Goal: Task Accomplishment & Management: Manage account settings

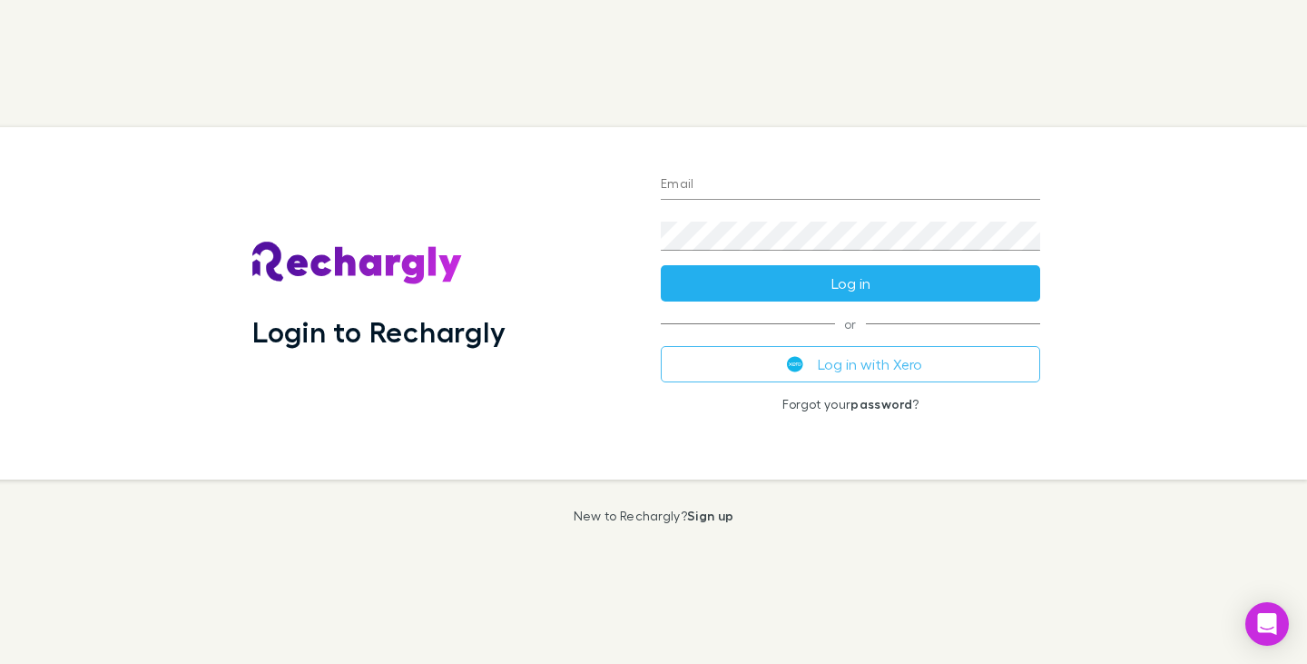
type input "**********"
click at [853, 278] on button "Log in" at bounding box center [851, 283] width 380 height 36
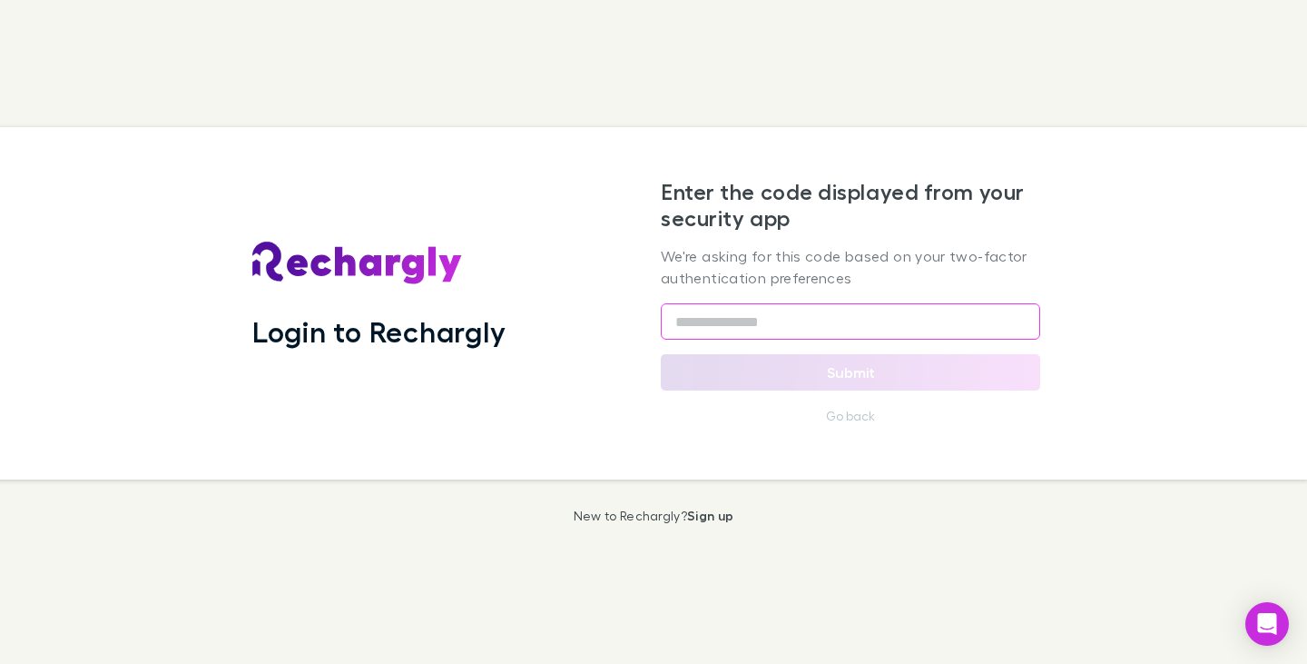
click at [773, 306] on input "text" at bounding box center [851, 321] width 380 height 36
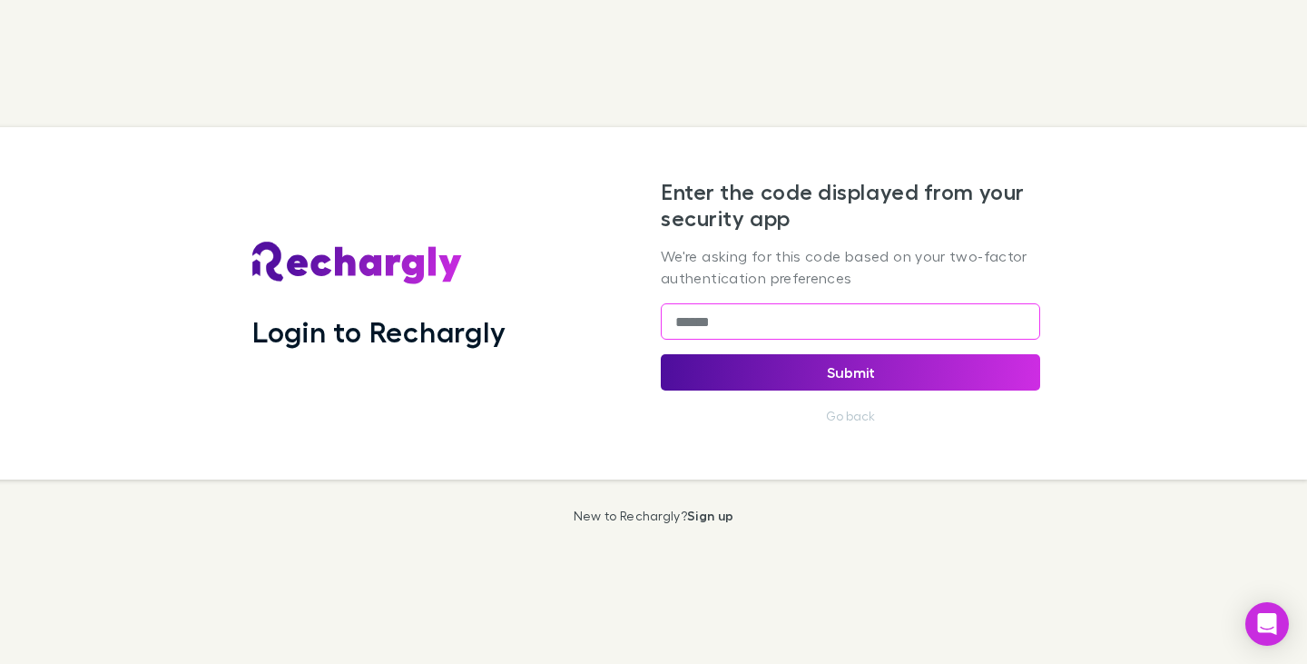
type input "******"
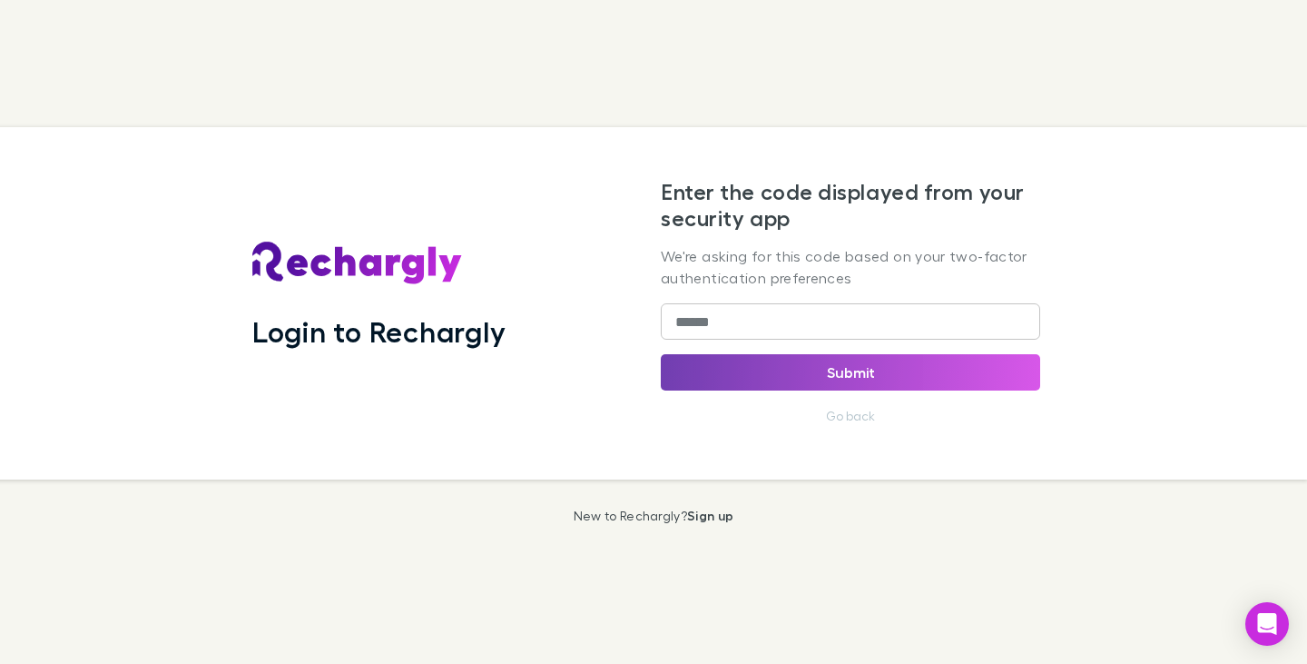
click at [836, 366] on button "Submit" at bounding box center [851, 372] width 380 height 36
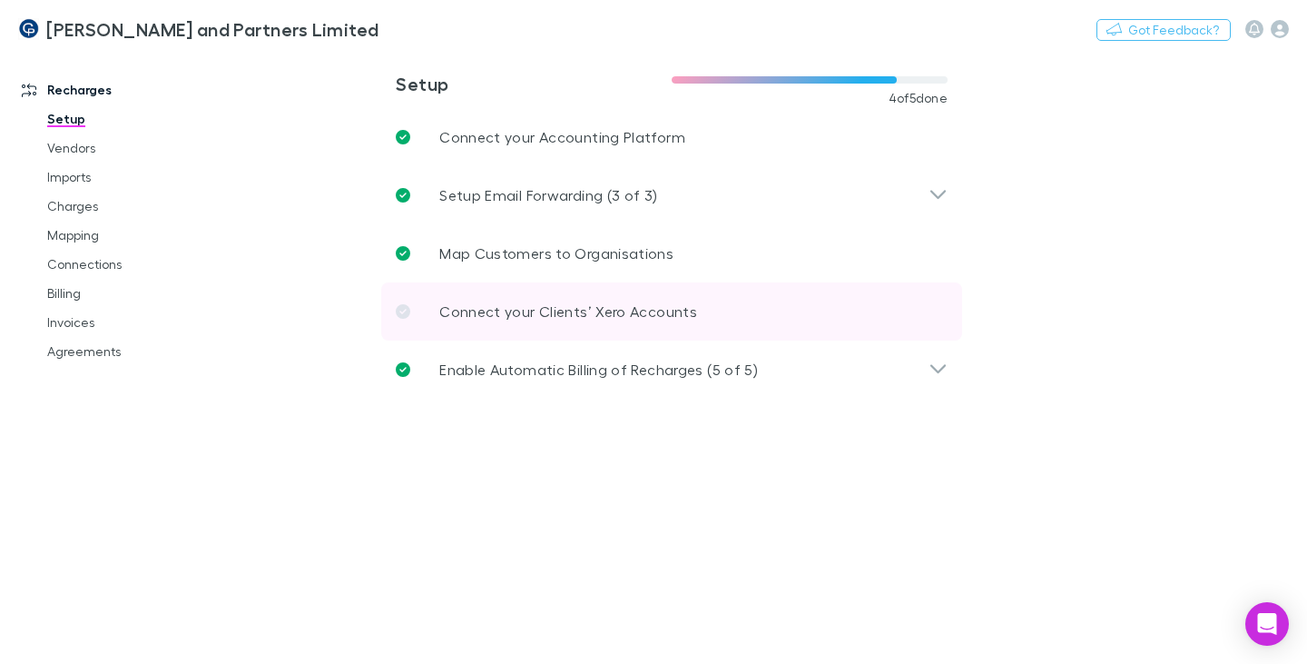
click at [400, 311] on icon at bounding box center [403, 311] width 15 height 15
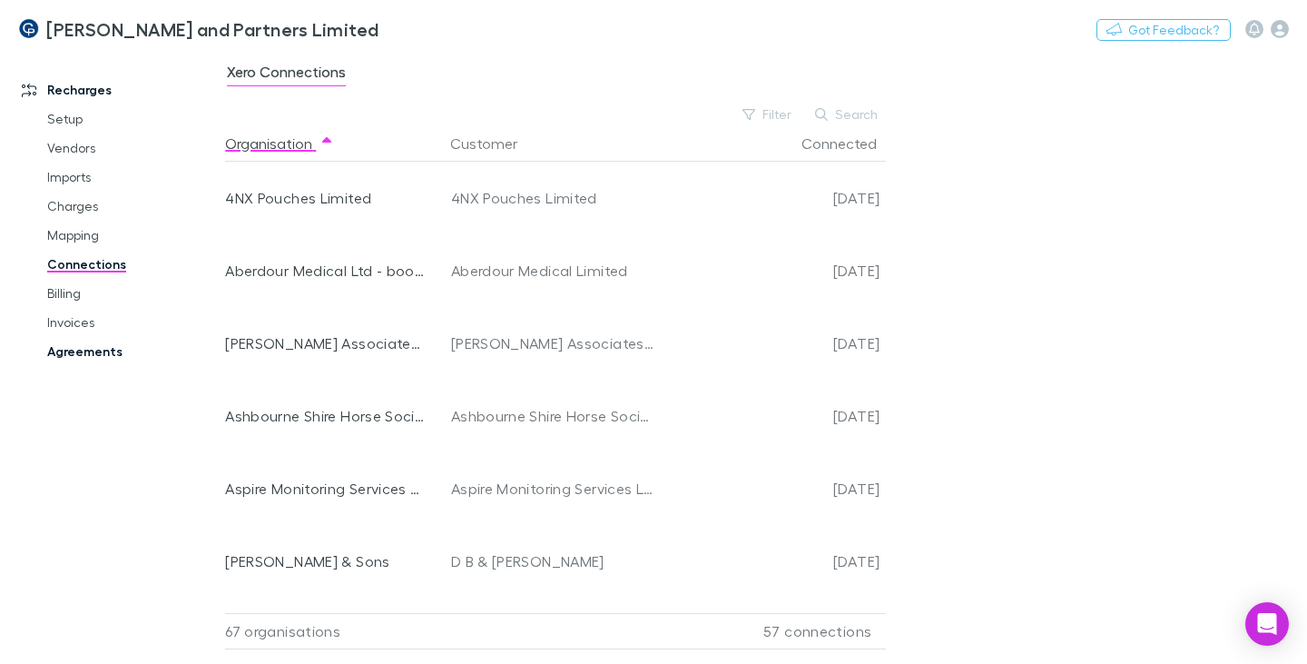
click at [100, 347] on link "Agreements" at bounding box center [132, 351] width 206 height 29
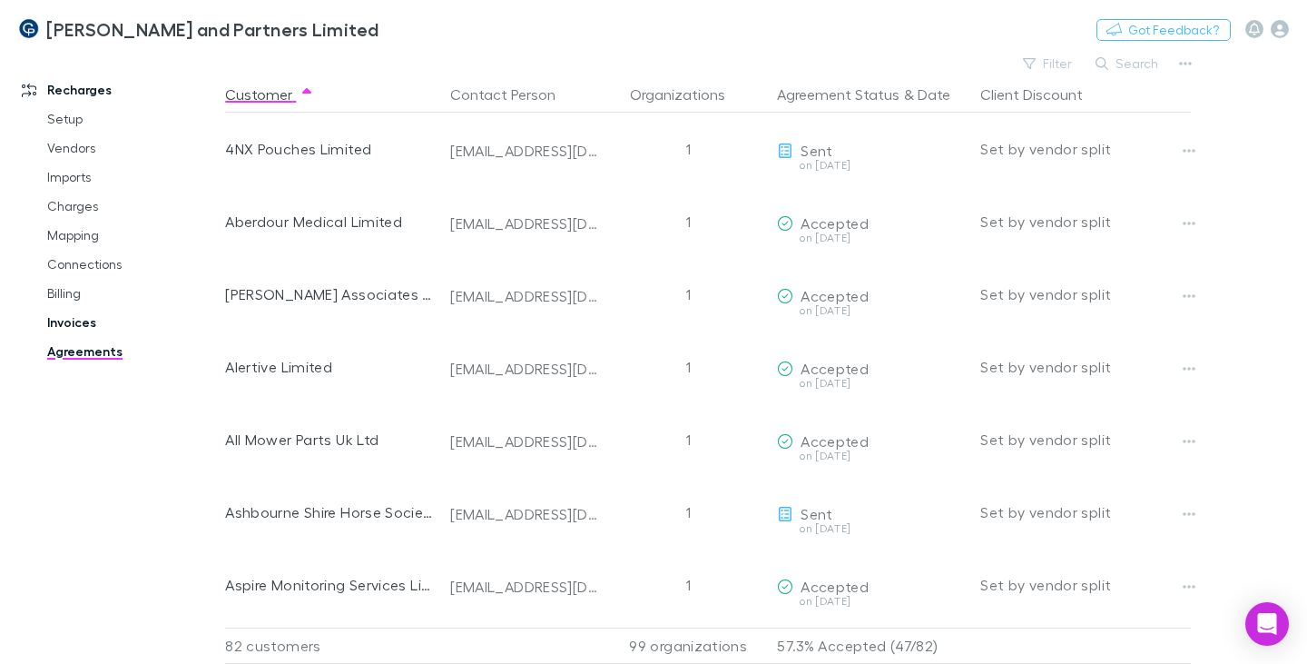
click at [84, 317] on link "Invoices" at bounding box center [132, 322] width 206 height 29
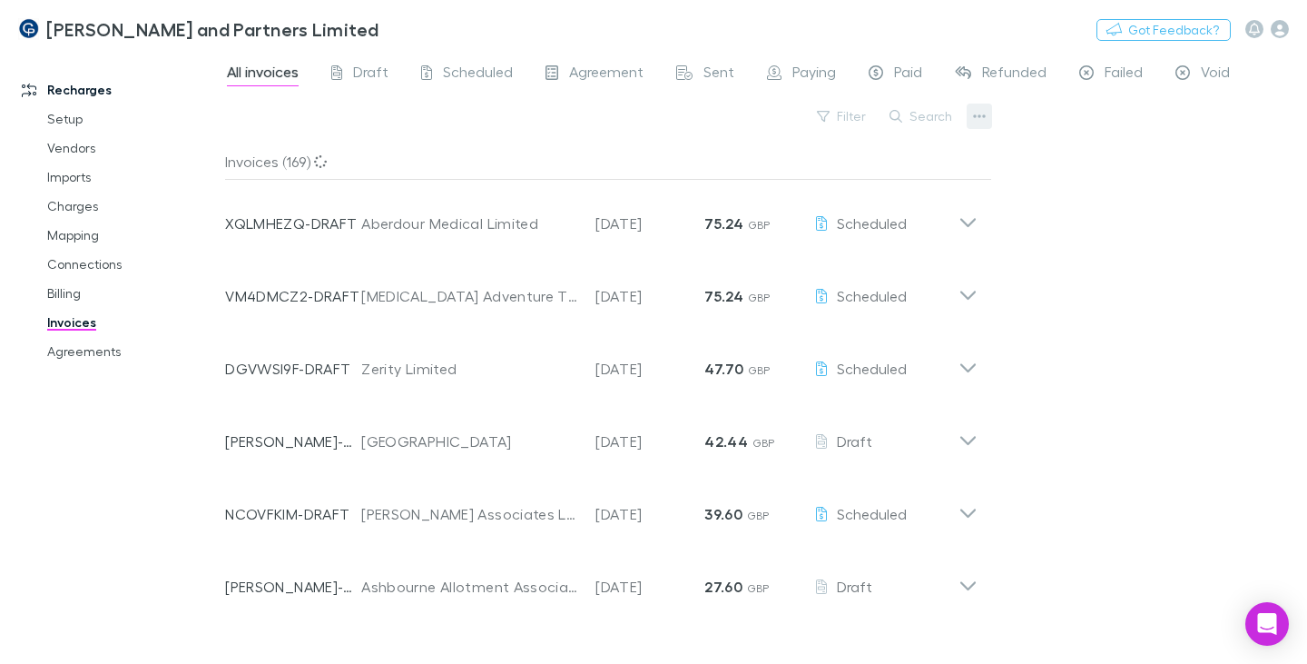
click at [971, 119] on button "button" at bounding box center [979, 116] width 25 height 25
click at [957, 115] on div at bounding box center [653, 332] width 1307 height 664
click at [932, 116] on button "Search" at bounding box center [922, 116] width 83 height 22
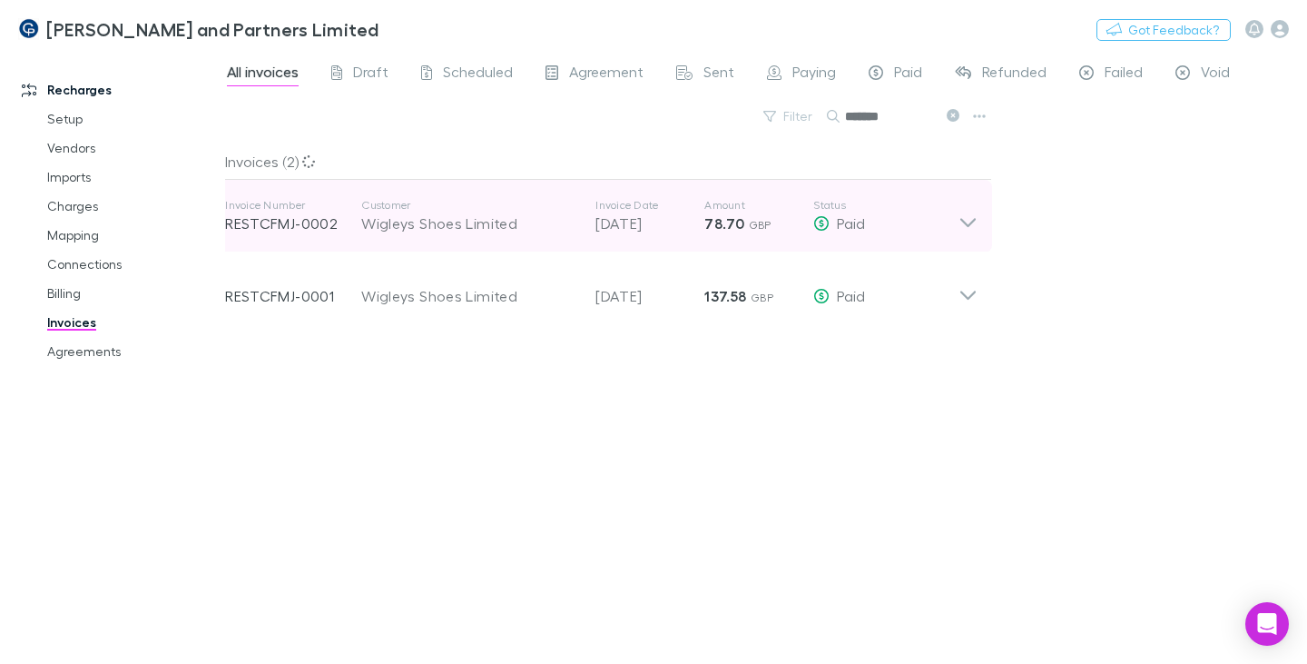
type input "*******"
click at [312, 226] on p "RESTCFMJ-0002" at bounding box center [293, 223] width 136 height 22
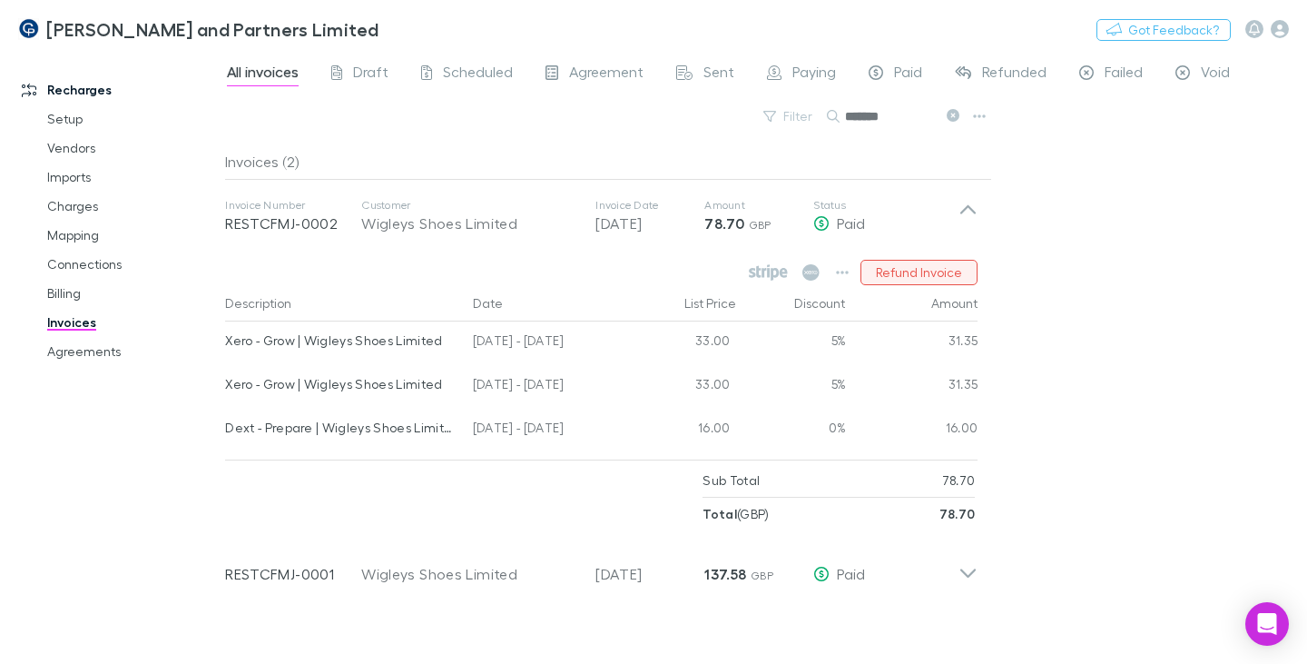
click at [923, 271] on button "Refund Invoice" at bounding box center [919, 272] width 117 height 25
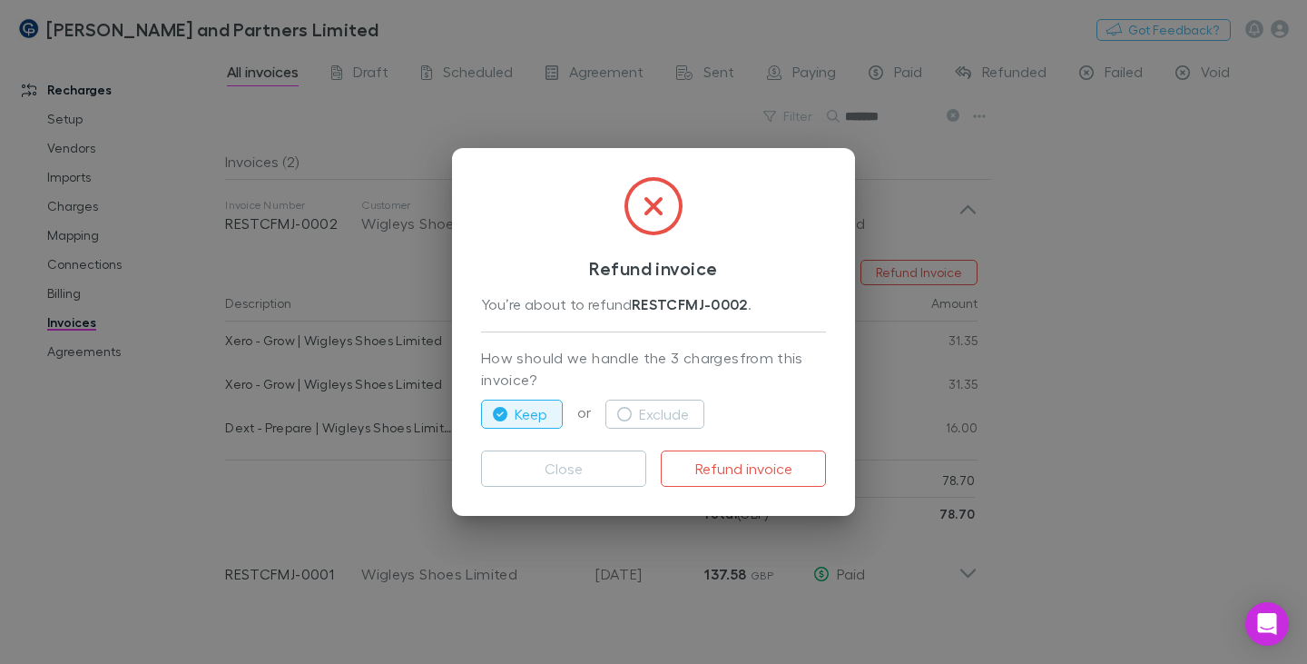
click at [639, 201] on icon at bounding box center [654, 206] width 58 height 58
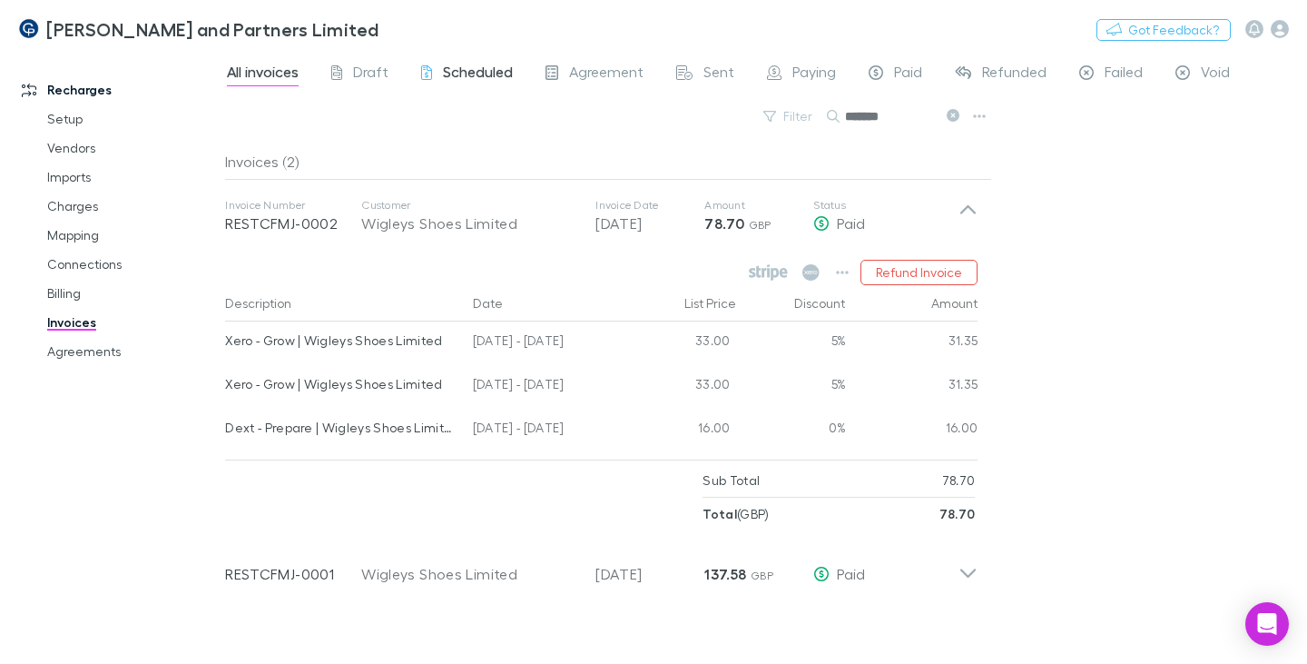
click at [486, 73] on span "Scheduled" at bounding box center [478, 75] width 70 height 24
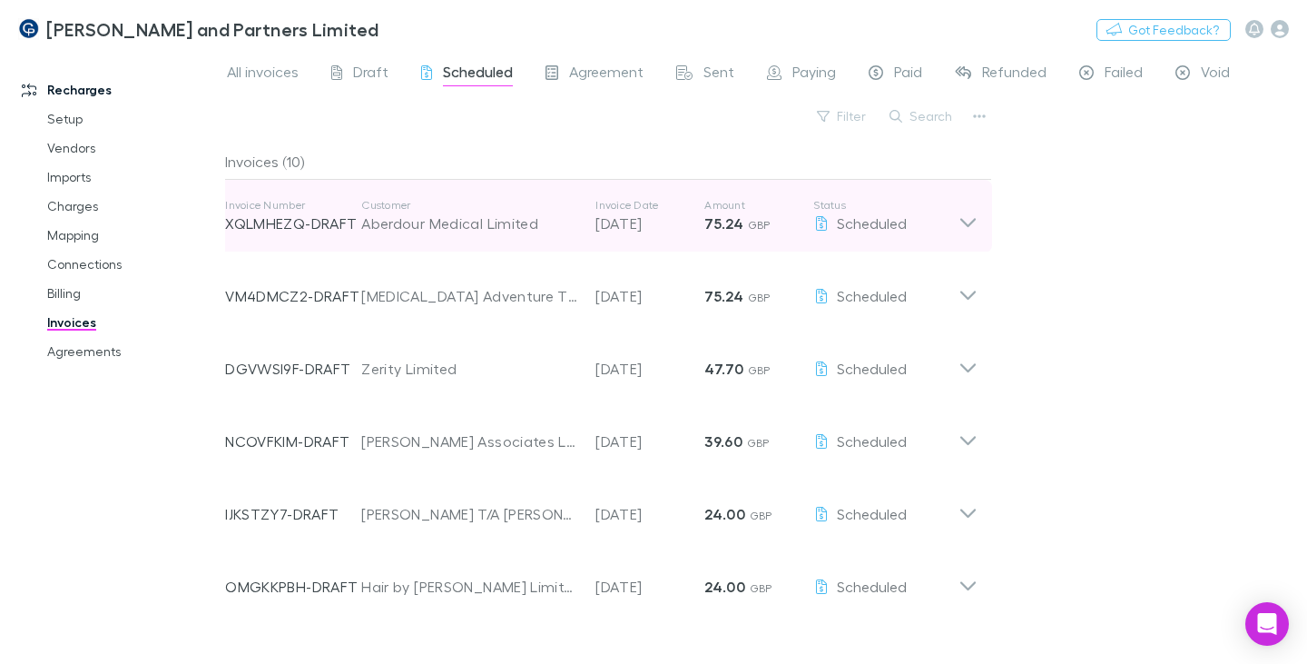
click at [491, 227] on div "Aberdour Medical Limited" at bounding box center [469, 223] width 216 height 22
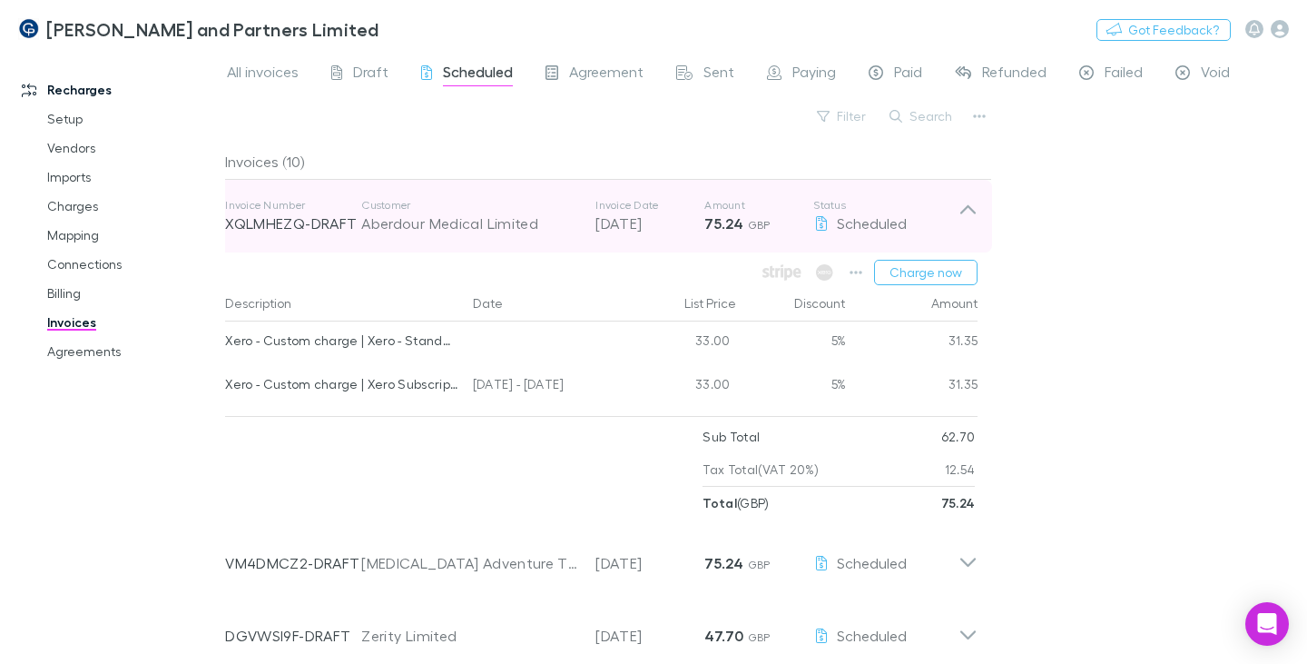
click at [974, 211] on icon at bounding box center [968, 209] width 15 height 9
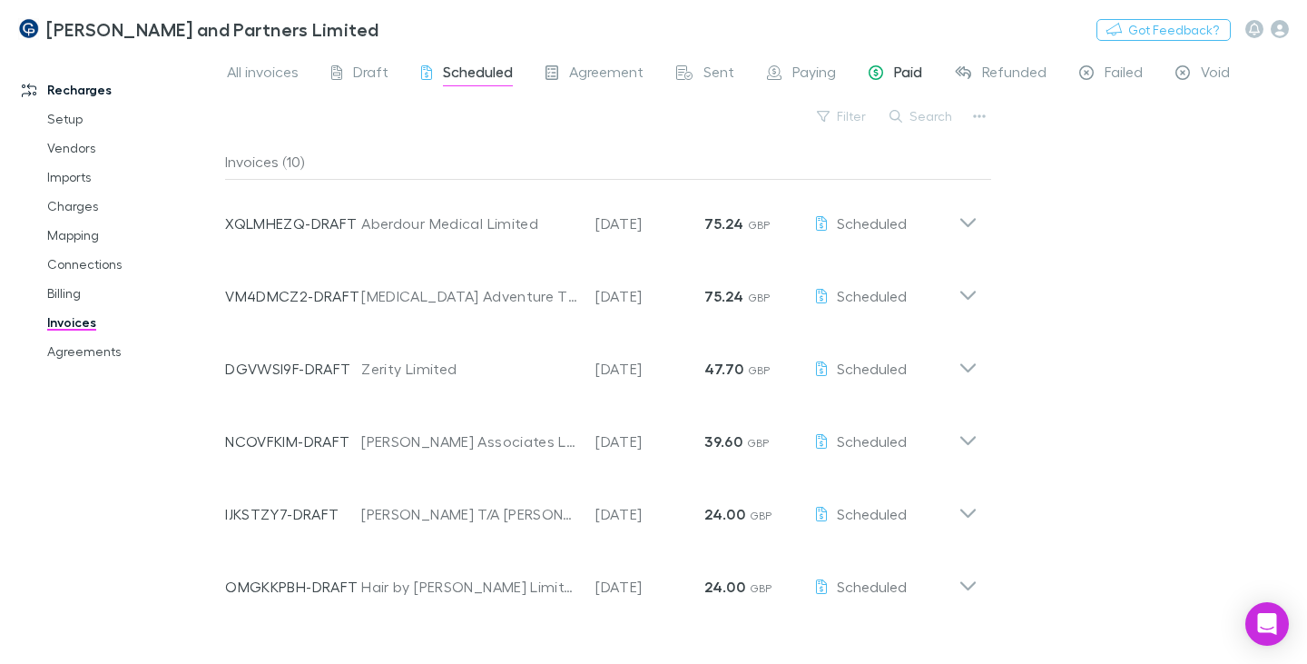
click at [905, 69] on span "Paid" at bounding box center [908, 75] width 28 height 24
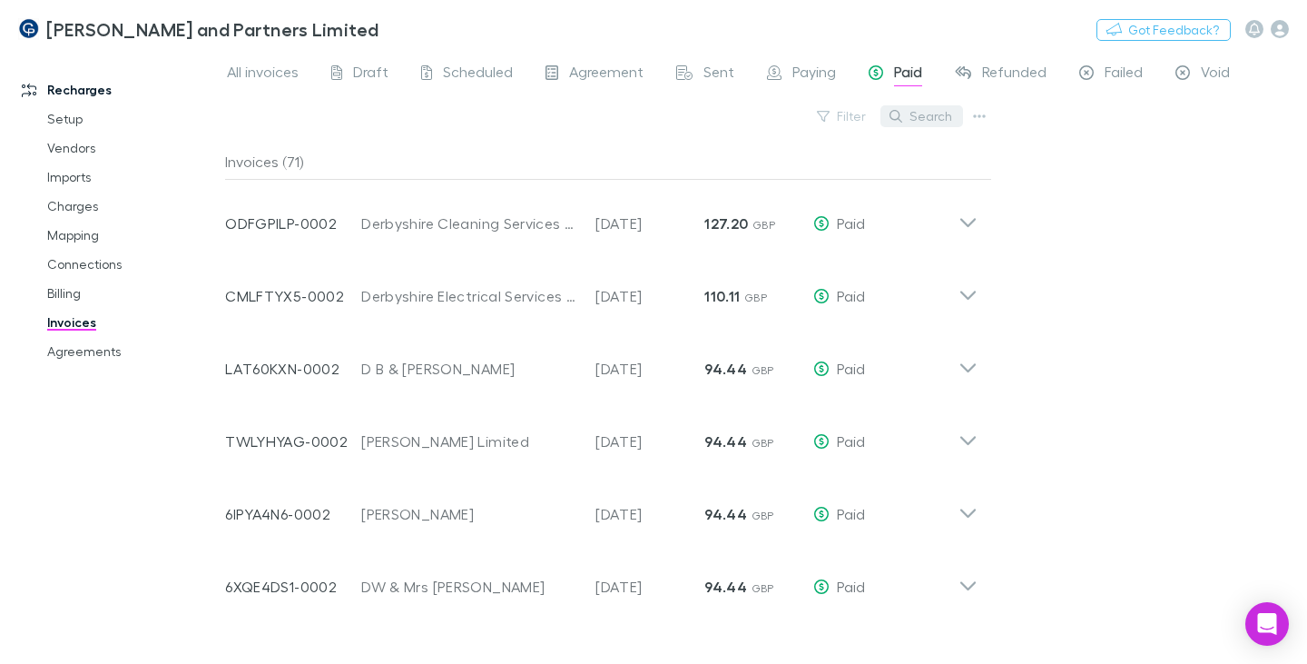
click at [923, 116] on button "Search" at bounding box center [922, 116] width 83 height 22
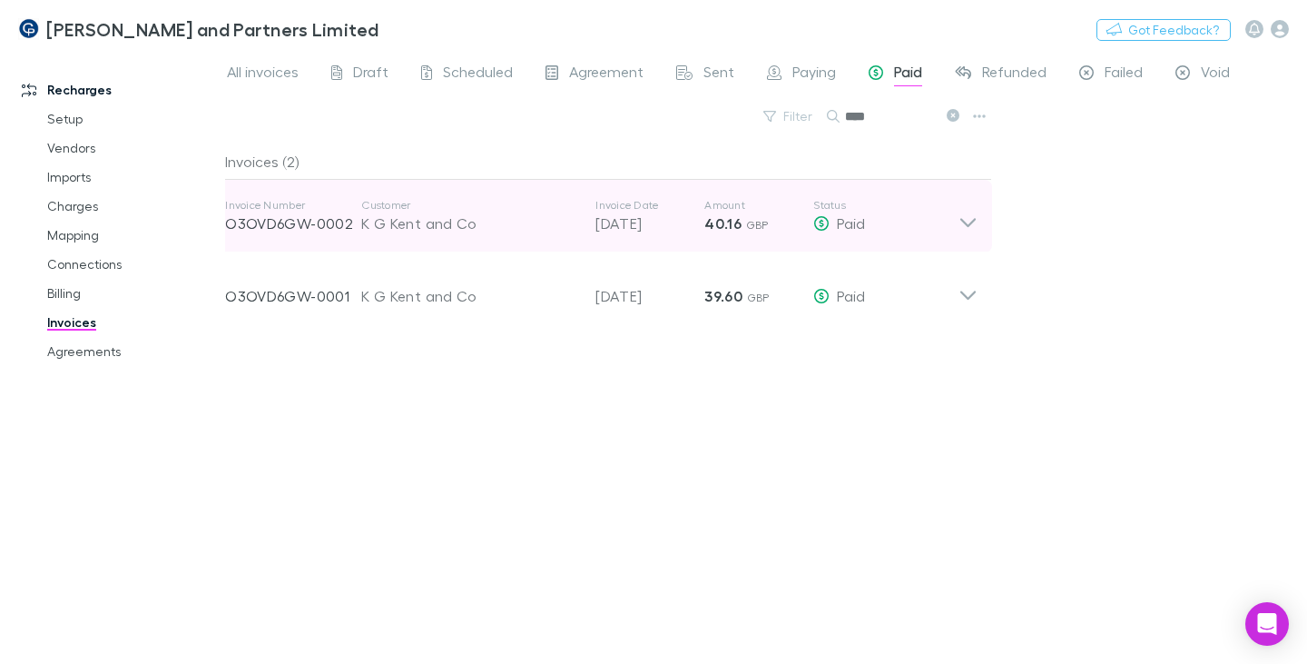
type input "****"
click at [962, 217] on icon at bounding box center [968, 216] width 19 height 36
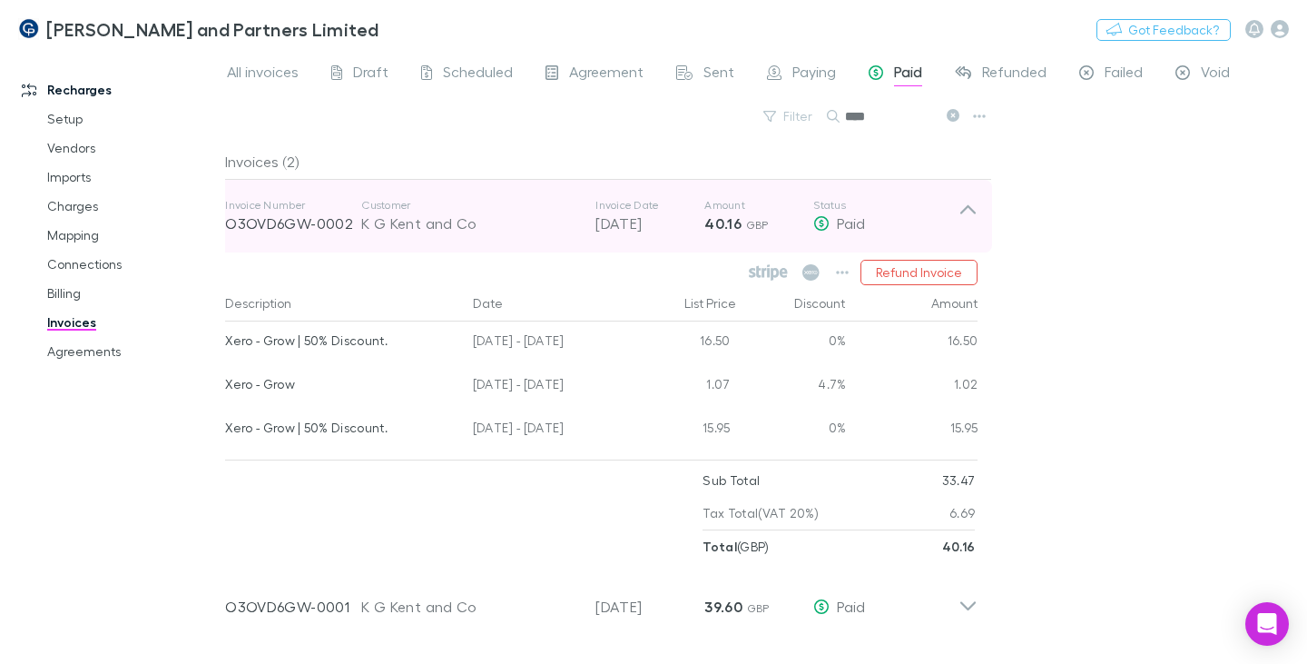
click at [962, 217] on icon at bounding box center [968, 216] width 19 height 36
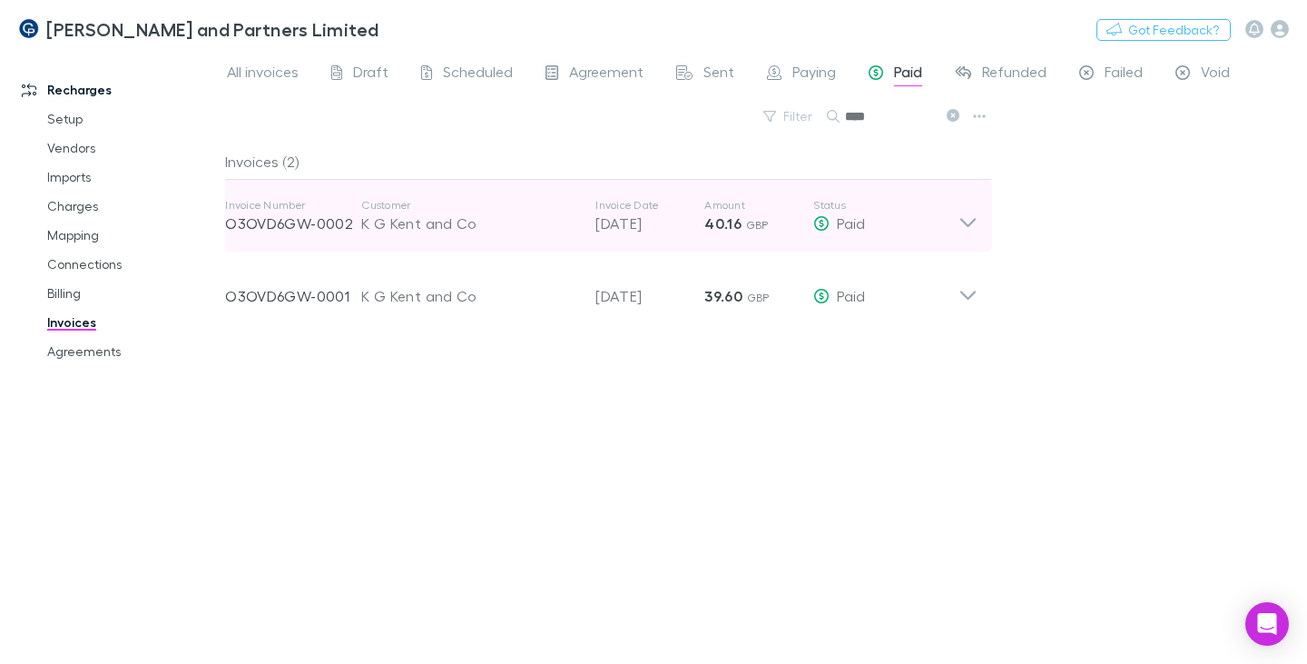
click at [962, 217] on icon at bounding box center [968, 216] width 19 height 36
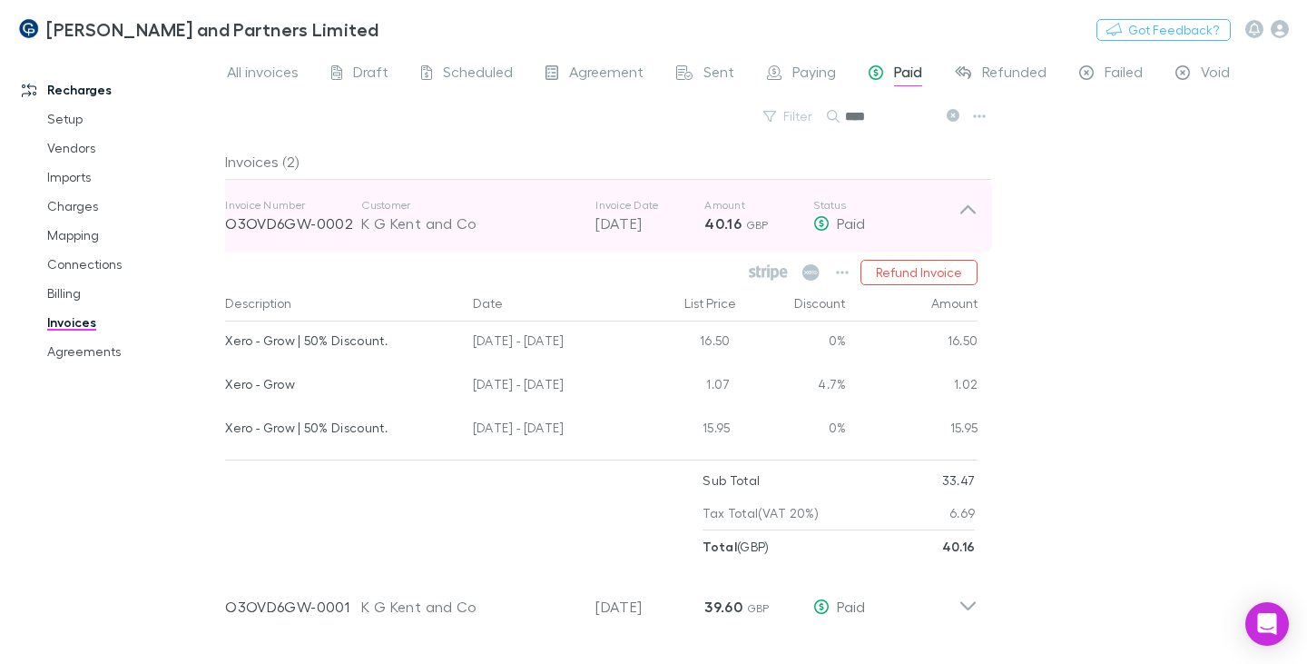
click at [962, 217] on icon at bounding box center [968, 216] width 19 height 36
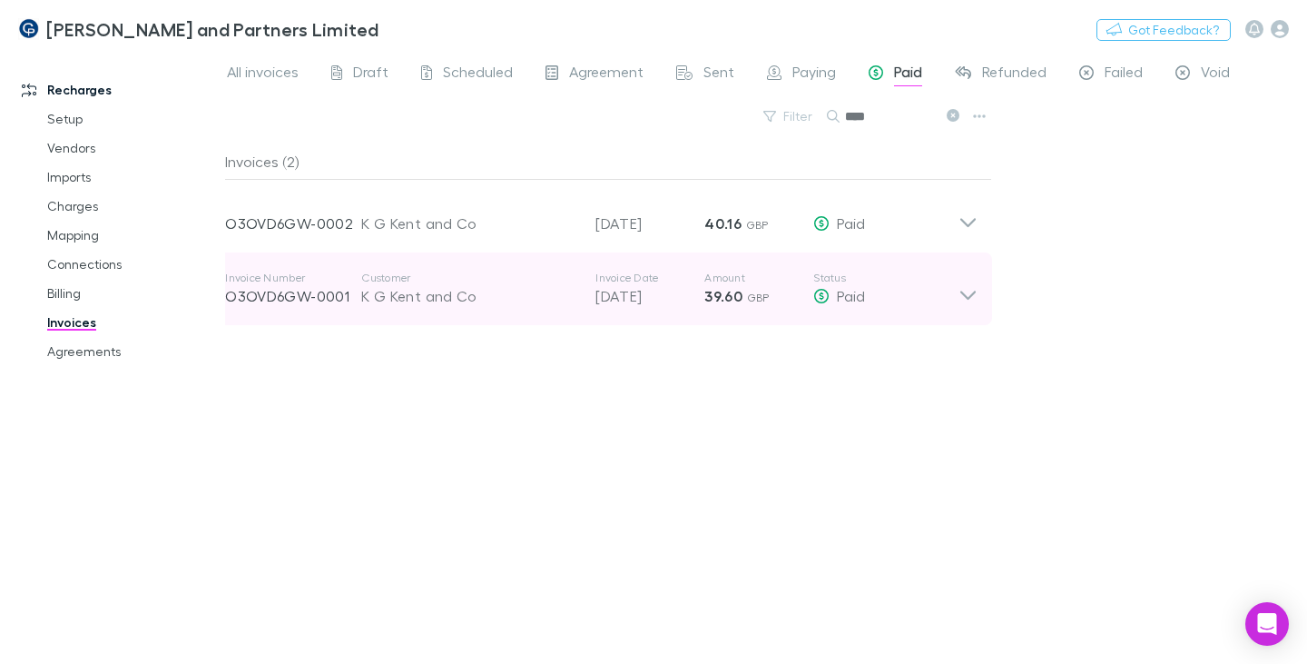
click at [970, 294] on icon at bounding box center [968, 289] width 19 height 36
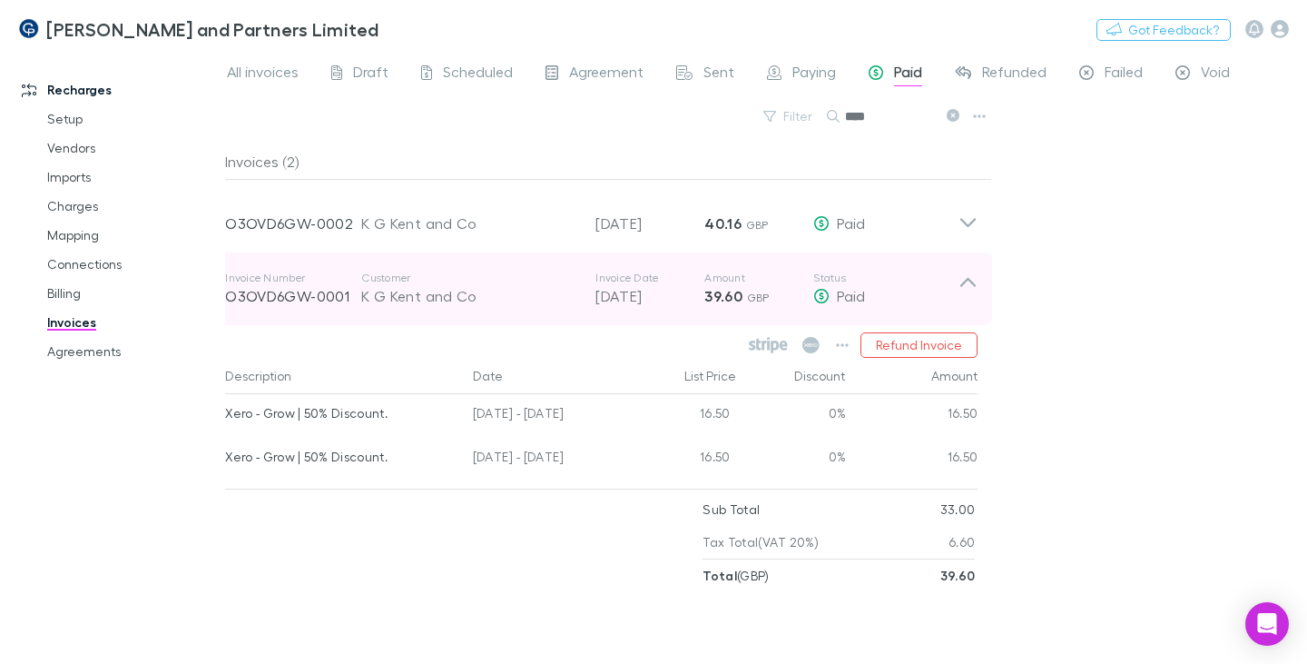
click at [969, 282] on icon at bounding box center [968, 289] width 19 height 36
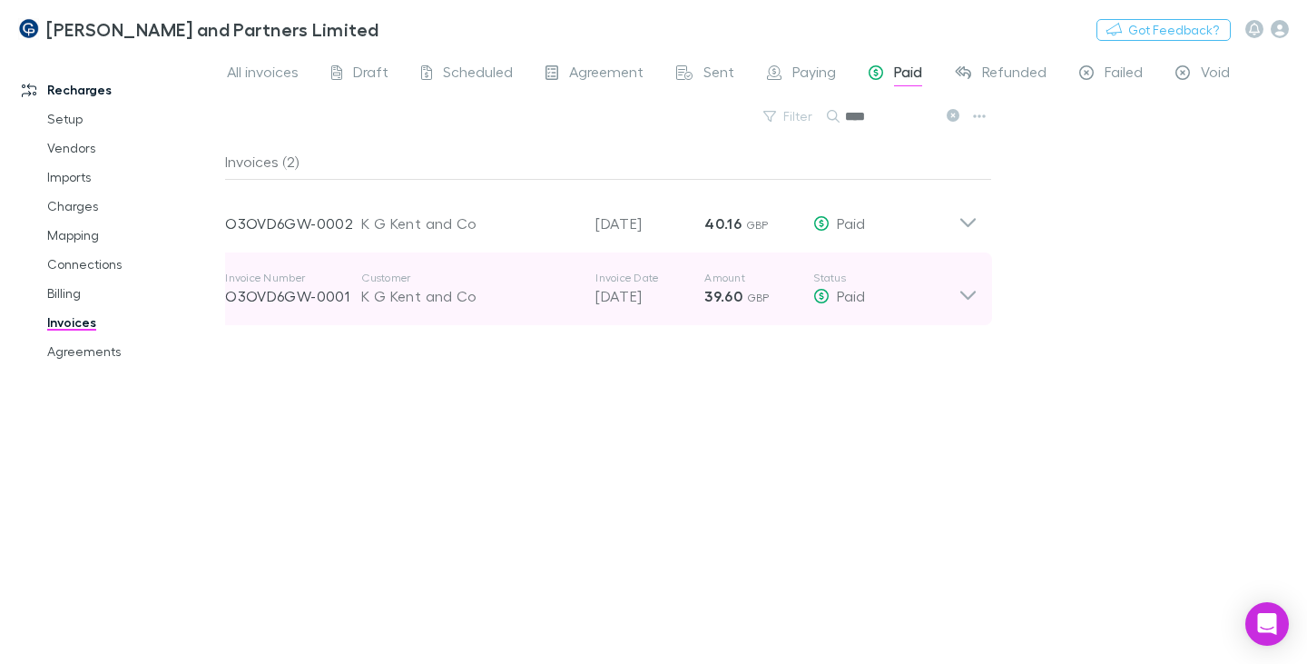
click at [967, 293] on icon at bounding box center [968, 289] width 19 height 36
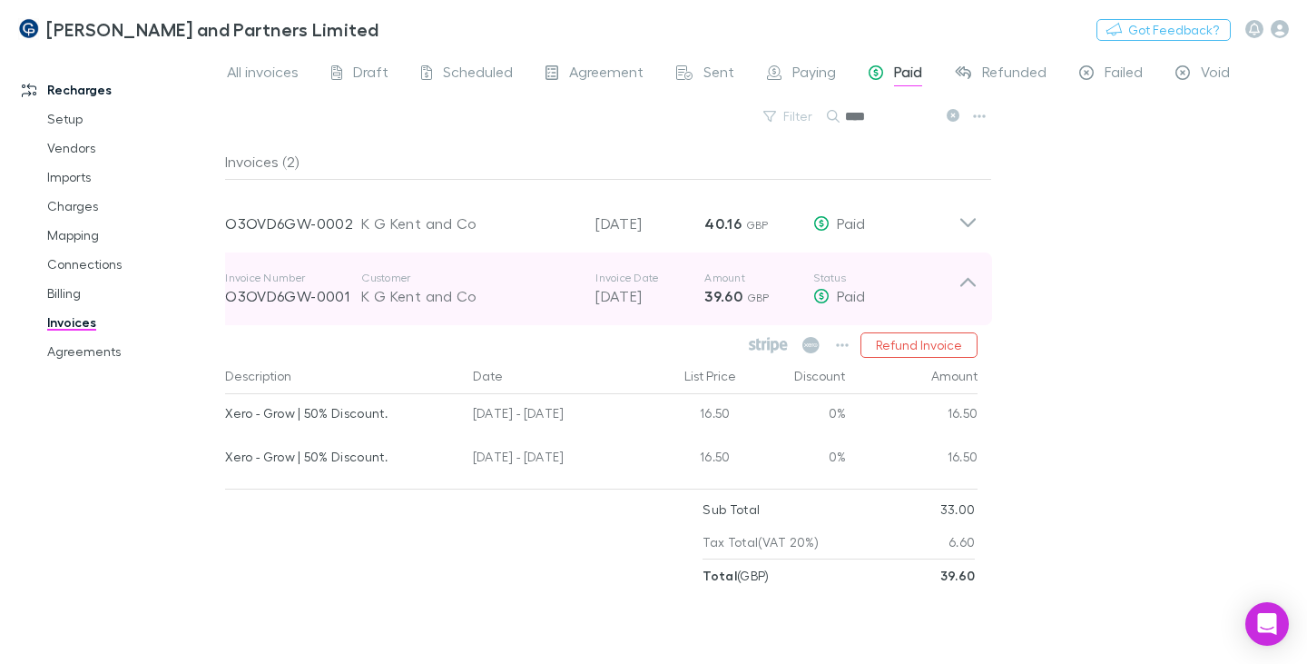
click at [963, 277] on icon at bounding box center [968, 289] width 19 height 36
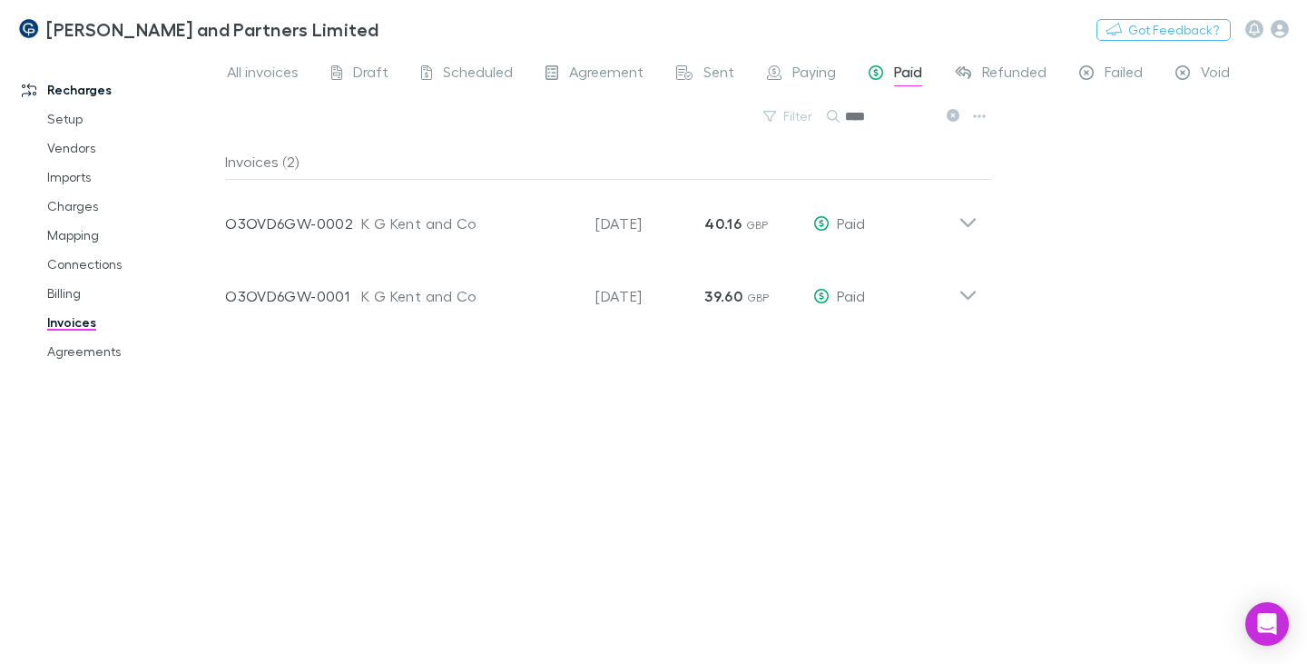
click at [910, 70] on span "Paid" at bounding box center [908, 75] width 28 height 24
drag, startPoint x: 892, startPoint y: 123, endPoint x: 841, endPoint y: 120, distance: 51.0
click at [841, 120] on div "****" at bounding box center [895, 116] width 136 height 22
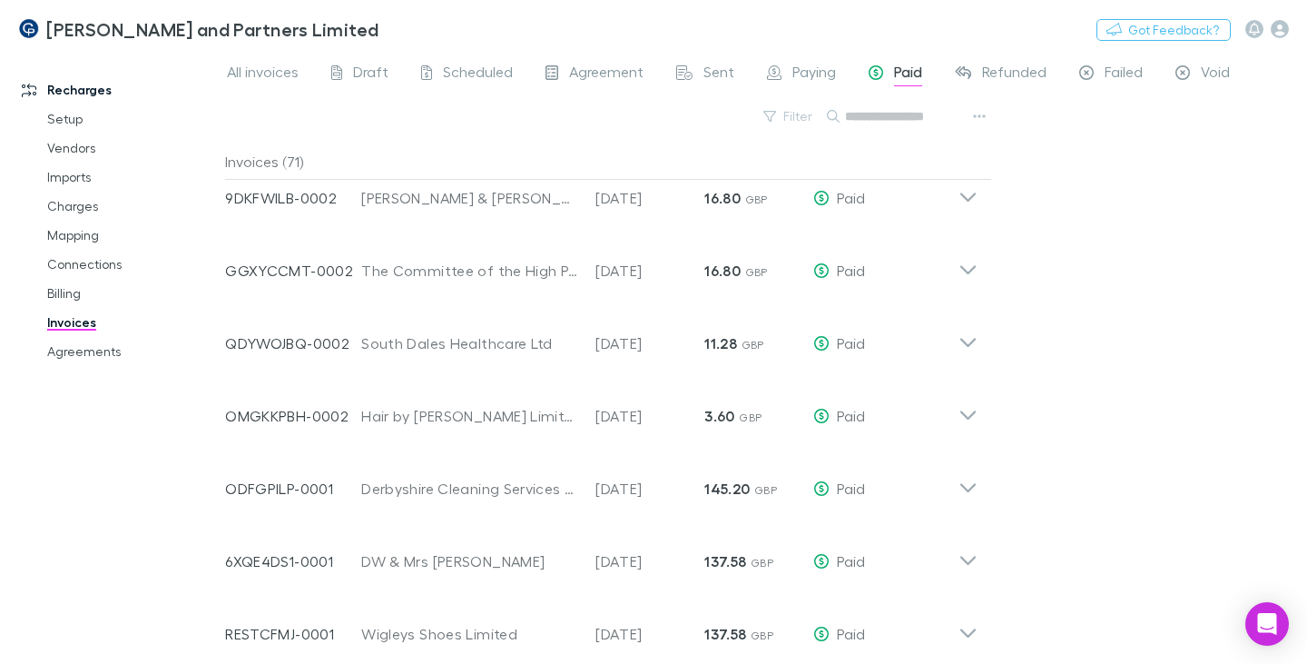
scroll to position [2270, 0]
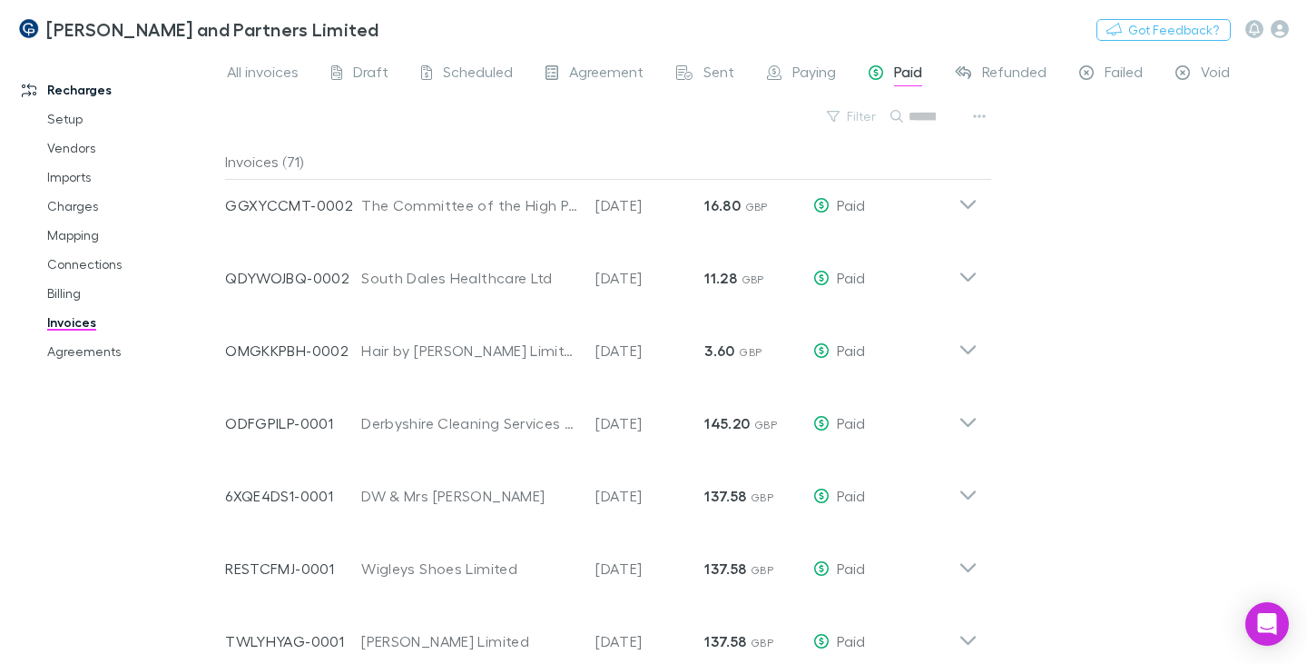
click at [63, 324] on link "Invoices" at bounding box center [132, 322] width 206 height 29
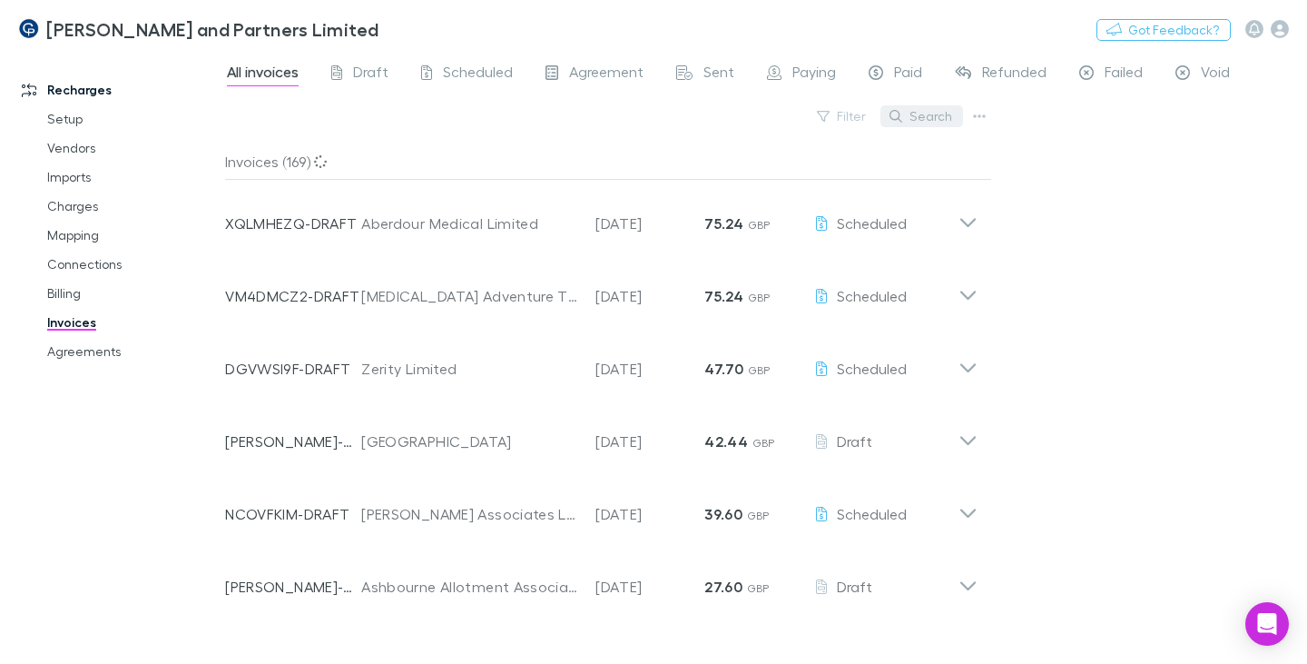
click at [930, 119] on button "Search" at bounding box center [922, 116] width 83 height 22
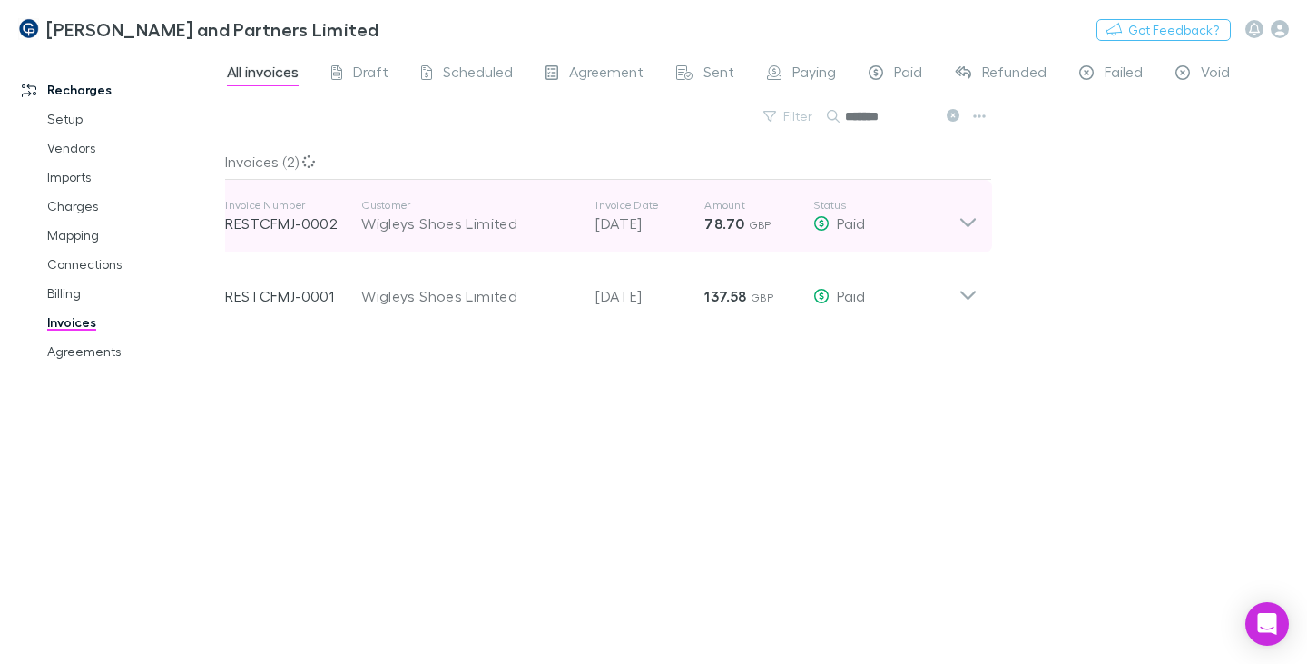
type input "*******"
click at [399, 222] on div "Wigleys Shoes Limited" at bounding box center [469, 223] width 216 height 22
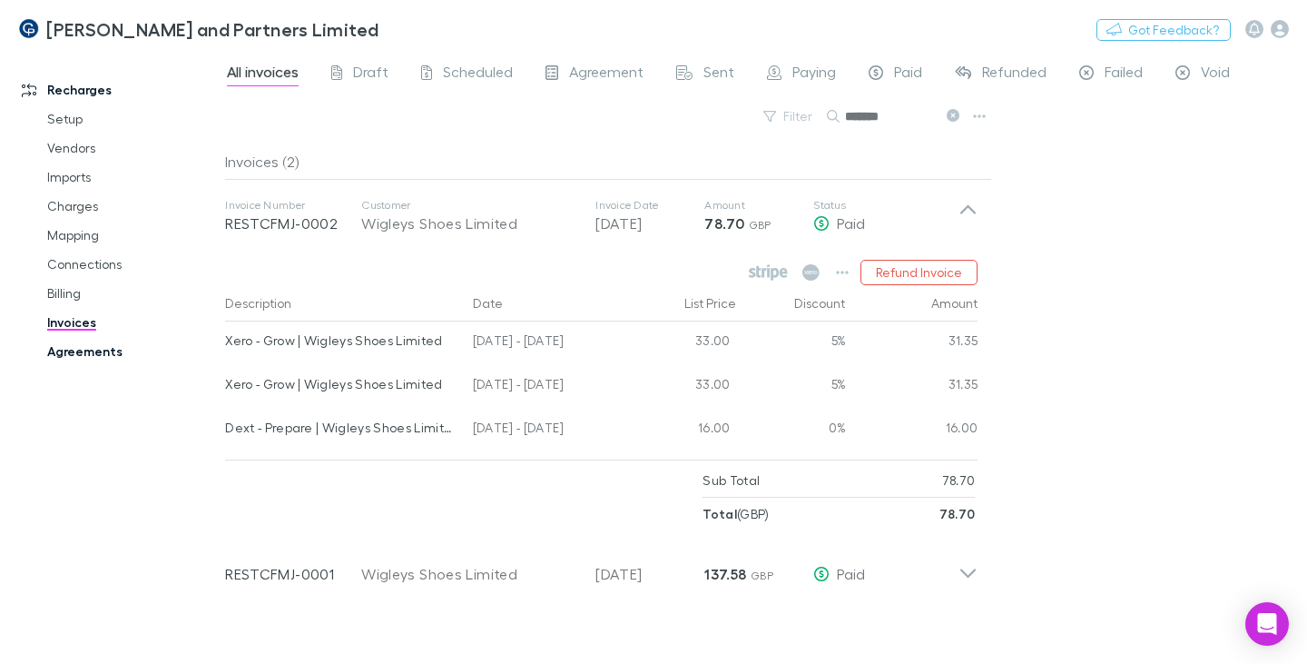
click at [91, 352] on link "Agreements" at bounding box center [132, 351] width 206 height 29
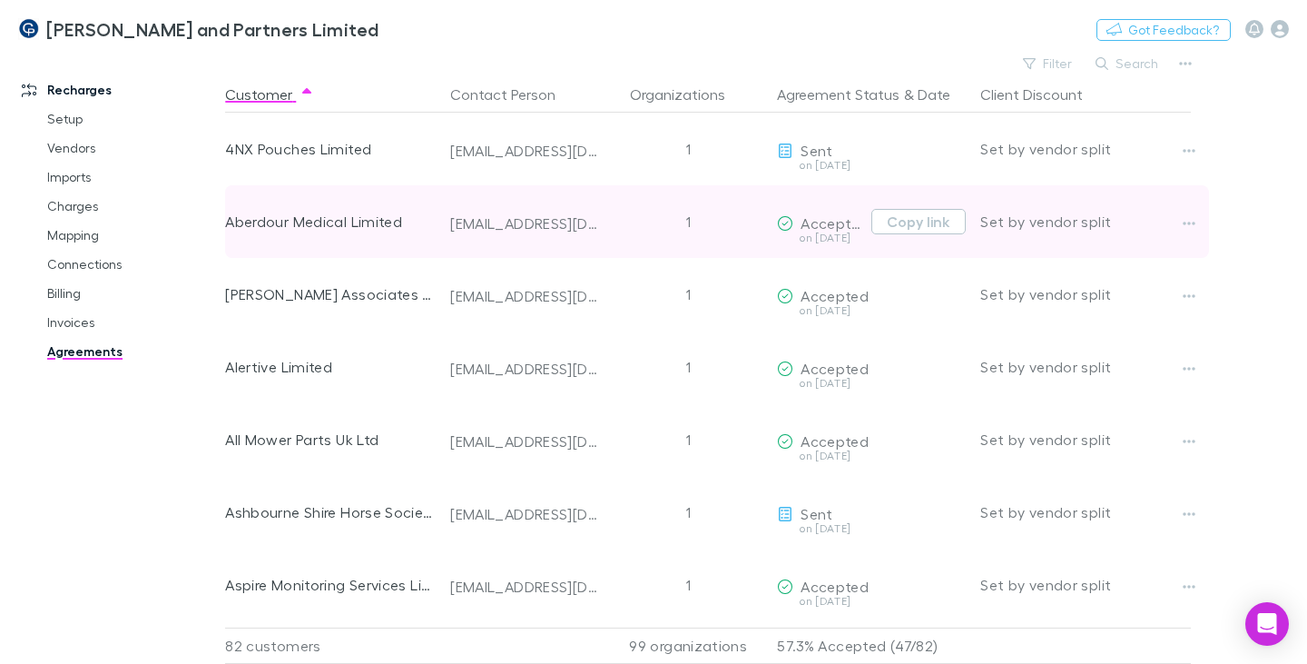
click at [319, 222] on div "Aberdour Medical Limited" at bounding box center [330, 221] width 211 height 73
click at [320, 226] on div "Aberdour Medical Limited" at bounding box center [330, 221] width 211 height 73
click at [323, 225] on div "Aberdour Medical Limited" at bounding box center [330, 221] width 211 height 73
click at [636, 229] on div "1" at bounding box center [688, 221] width 163 height 73
click at [933, 222] on button "Copy link" at bounding box center [919, 221] width 94 height 25
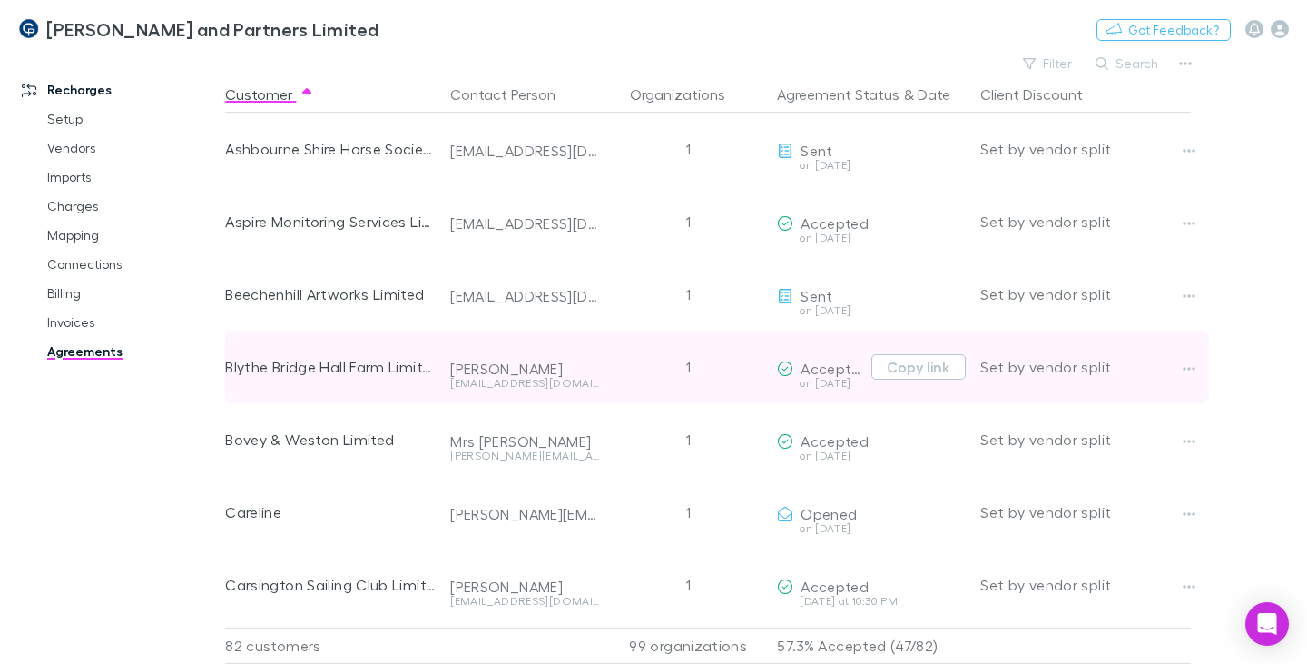
scroll to position [726, 0]
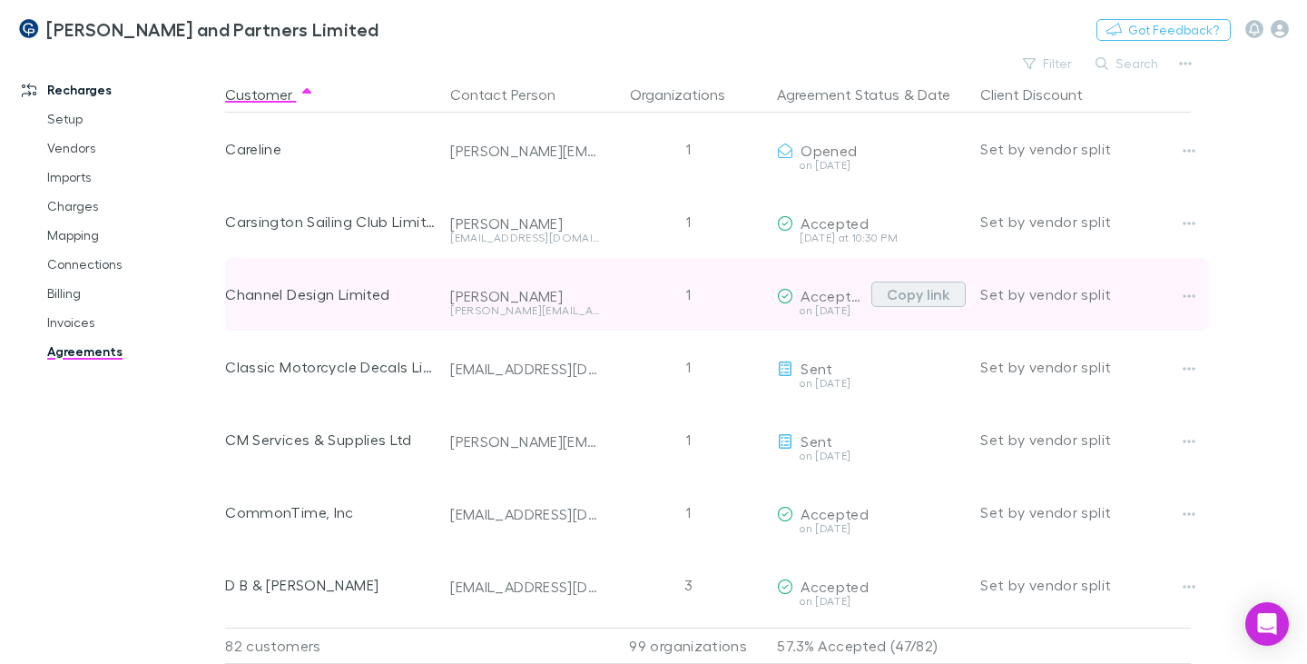
click at [905, 296] on button "Copy link" at bounding box center [919, 293] width 94 height 25
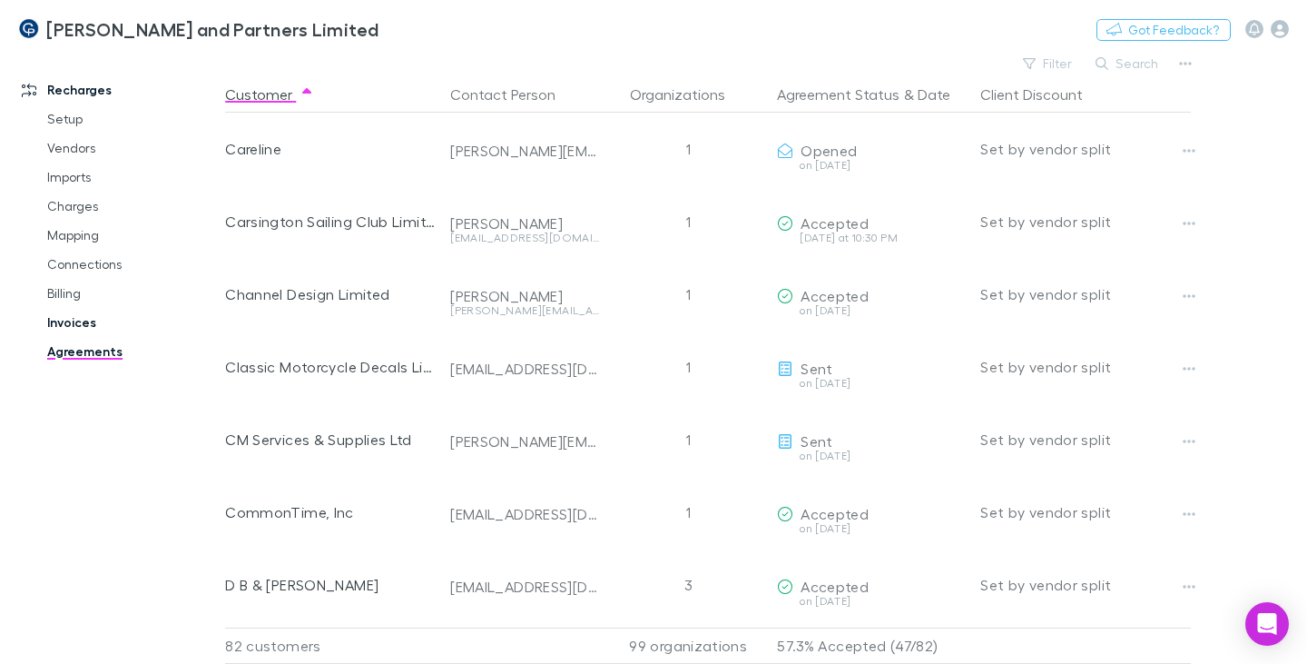
click at [75, 319] on link "Invoices" at bounding box center [132, 322] width 206 height 29
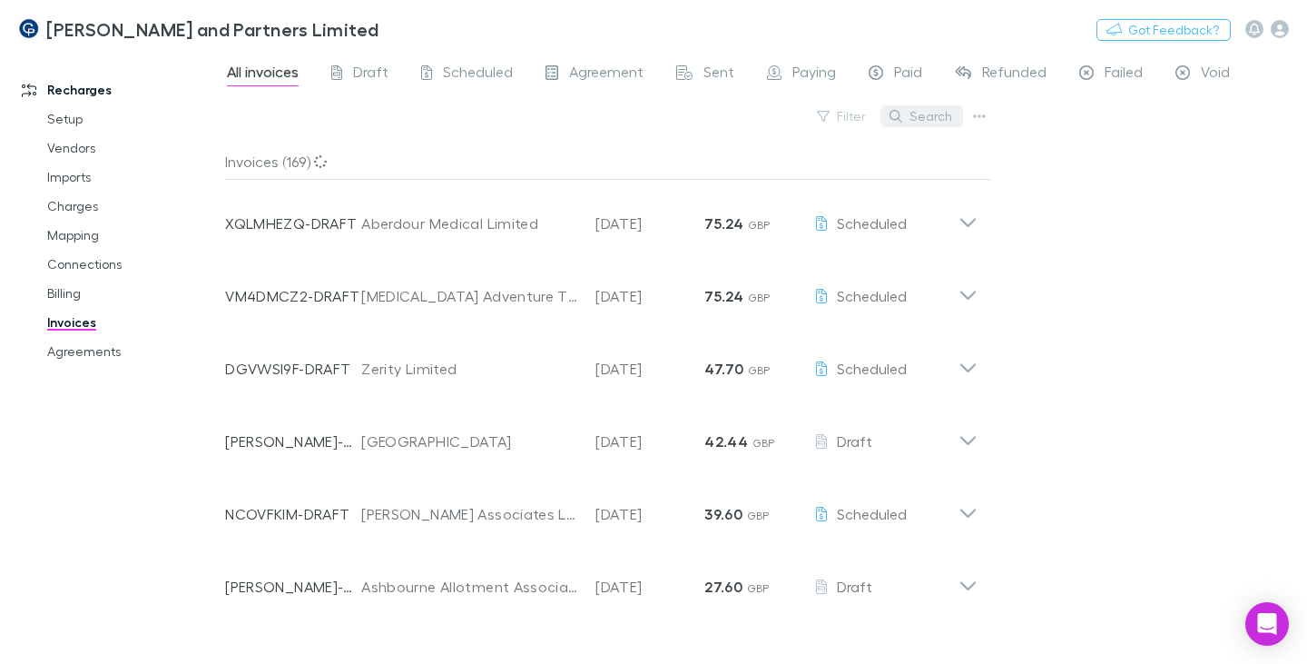
click at [941, 120] on button "Search" at bounding box center [922, 116] width 83 height 22
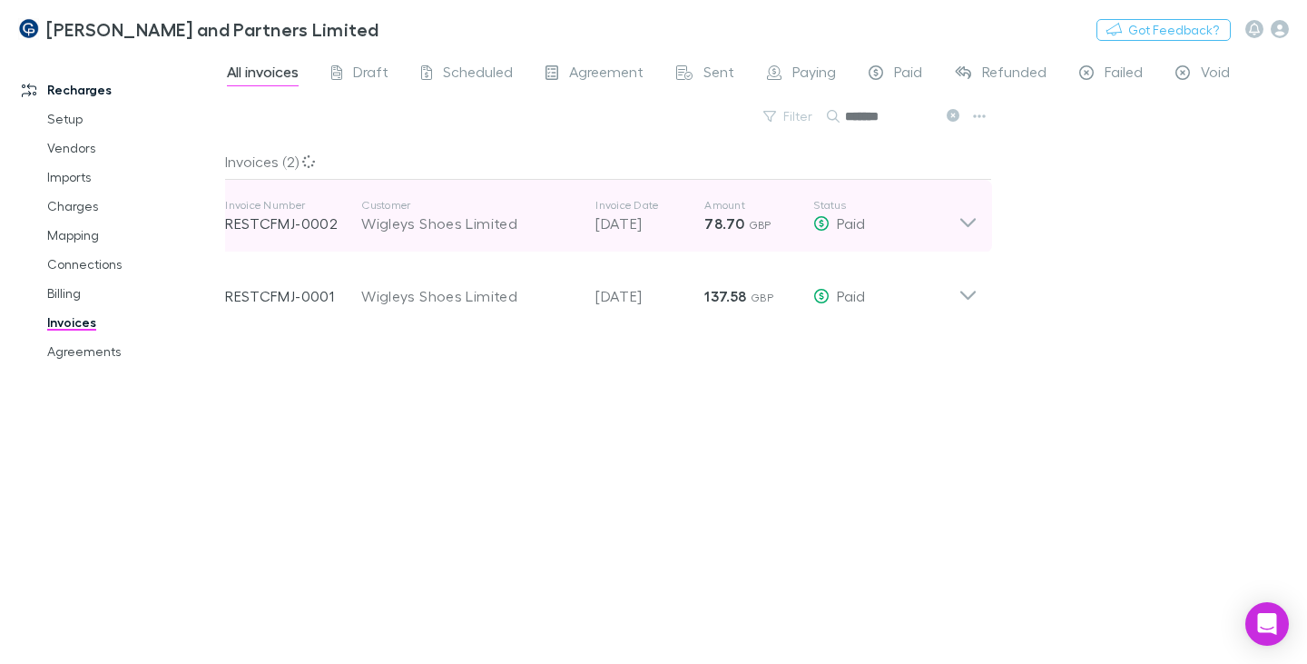
type input "*******"
click at [326, 221] on p "RESTCFMJ-0002" at bounding box center [293, 223] width 136 height 22
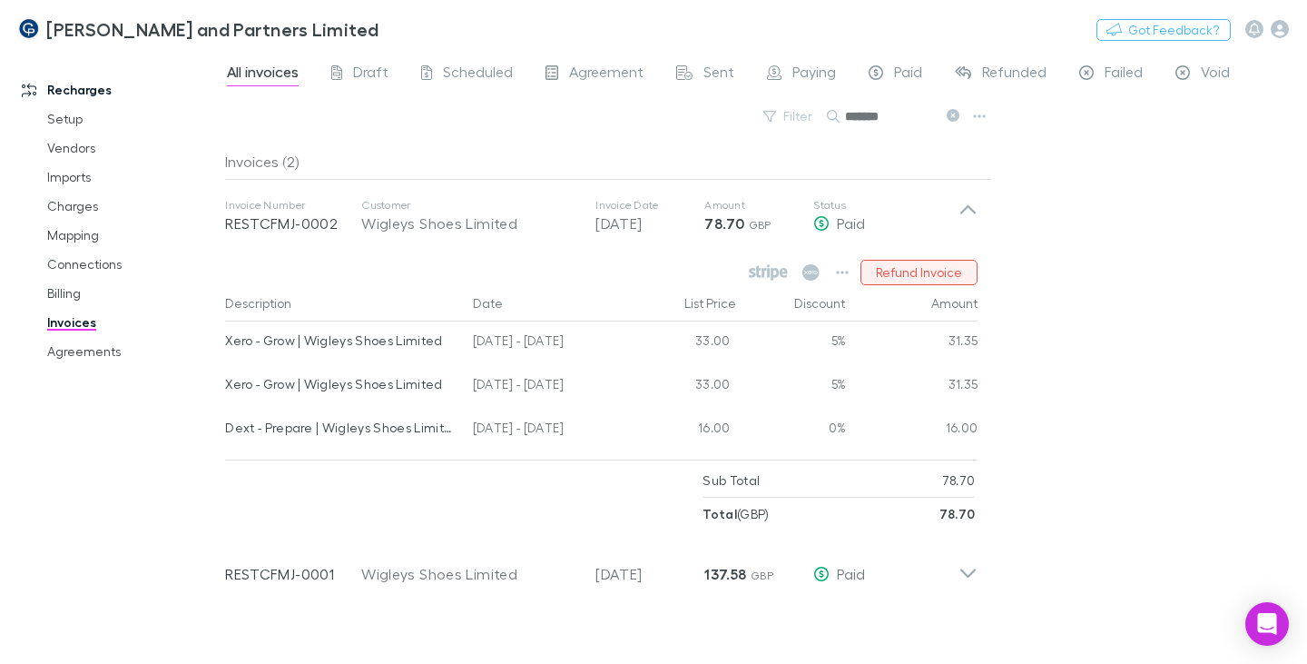
click at [896, 271] on button "Refund Invoice" at bounding box center [919, 272] width 117 height 25
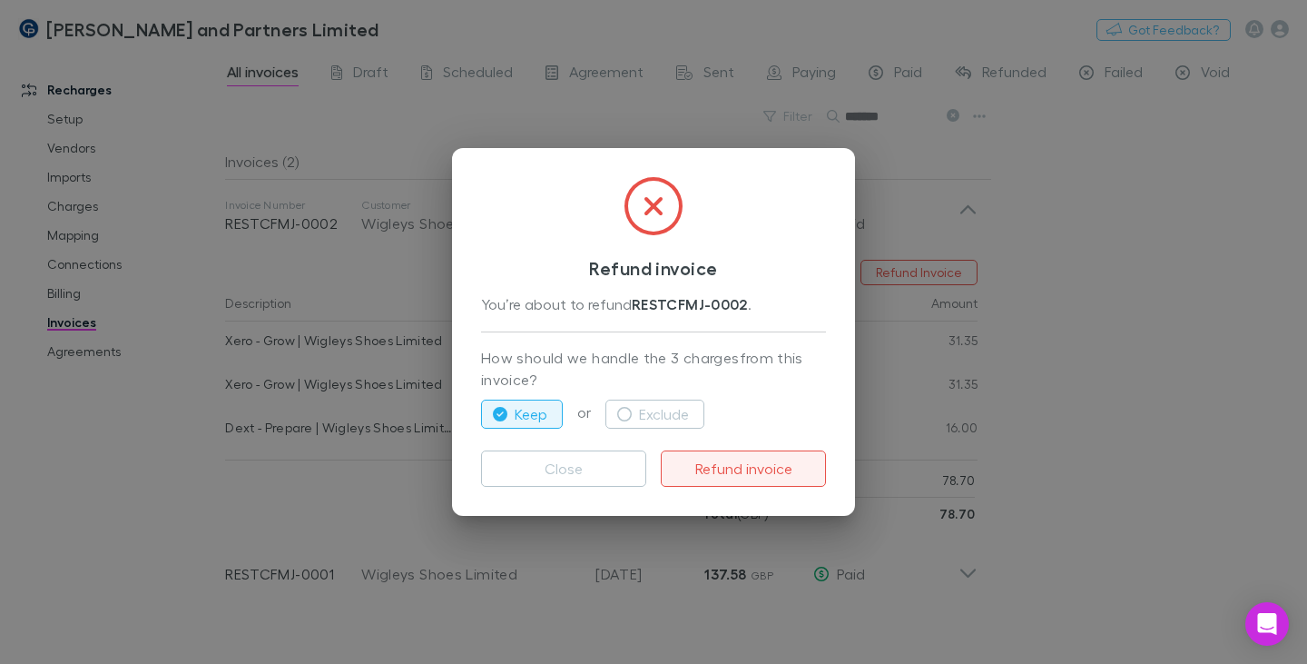
click at [751, 471] on button "Refund invoice" at bounding box center [743, 468] width 165 height 36
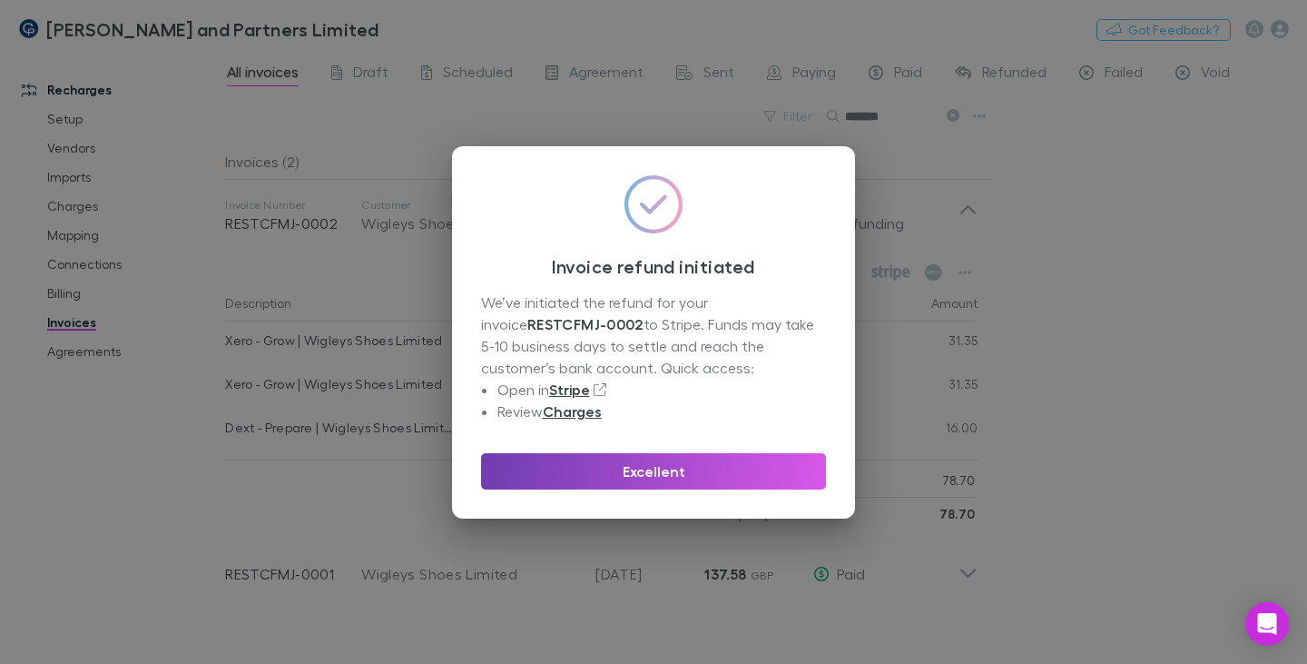
click at [666, 479] on button "Excellent" at bounding box center [653, 471] width 345 height 36
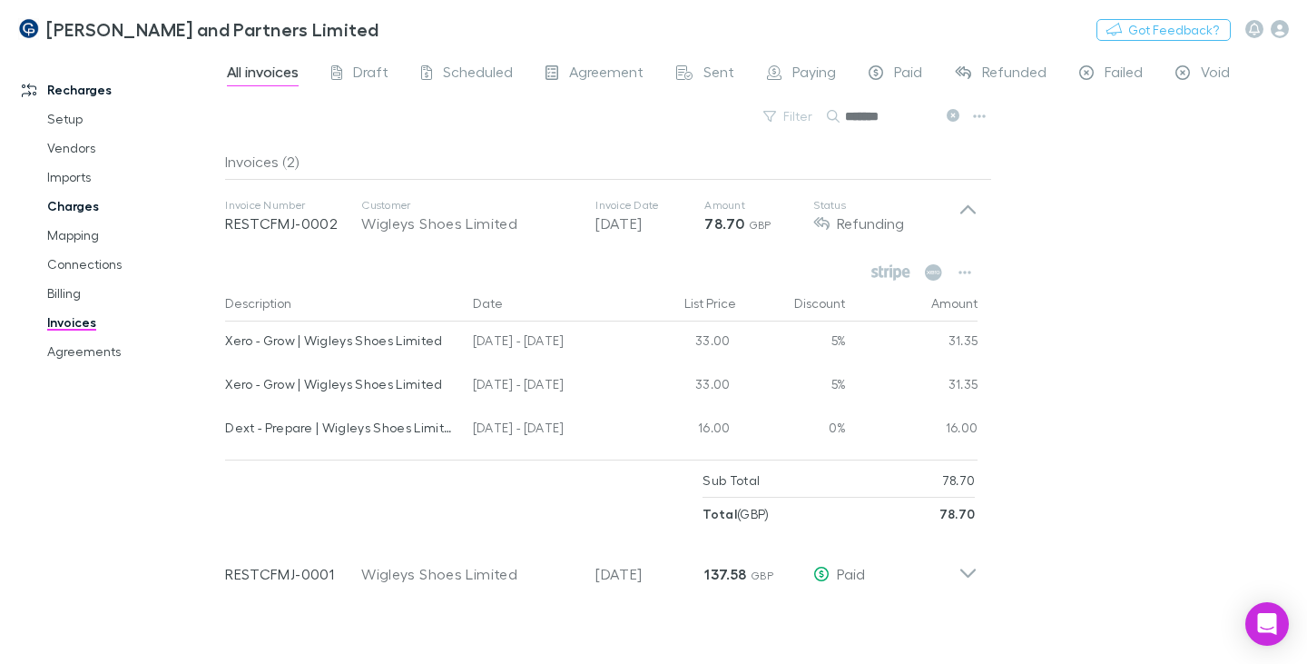
click at [89, 209] on link "Charges" at bounding box center [132, 206] width 206 height 29
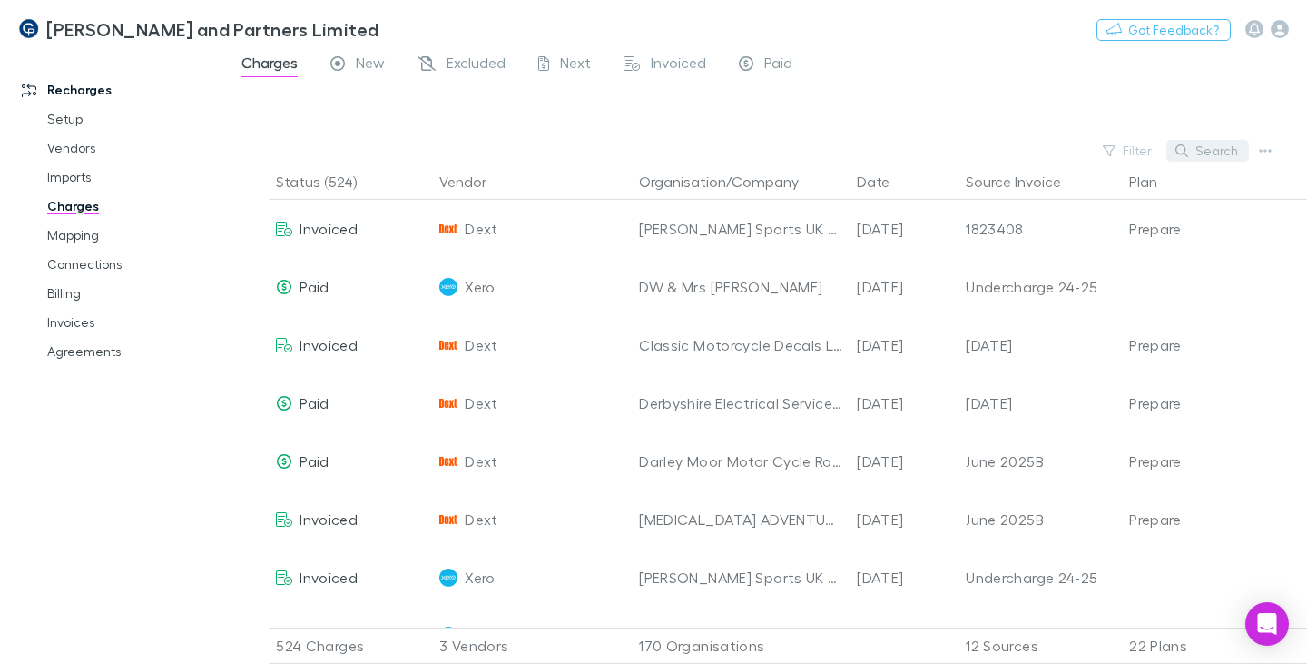
click at [1213, 150] on button "Search" at bounding box center [1208, 151] width 83 height 22
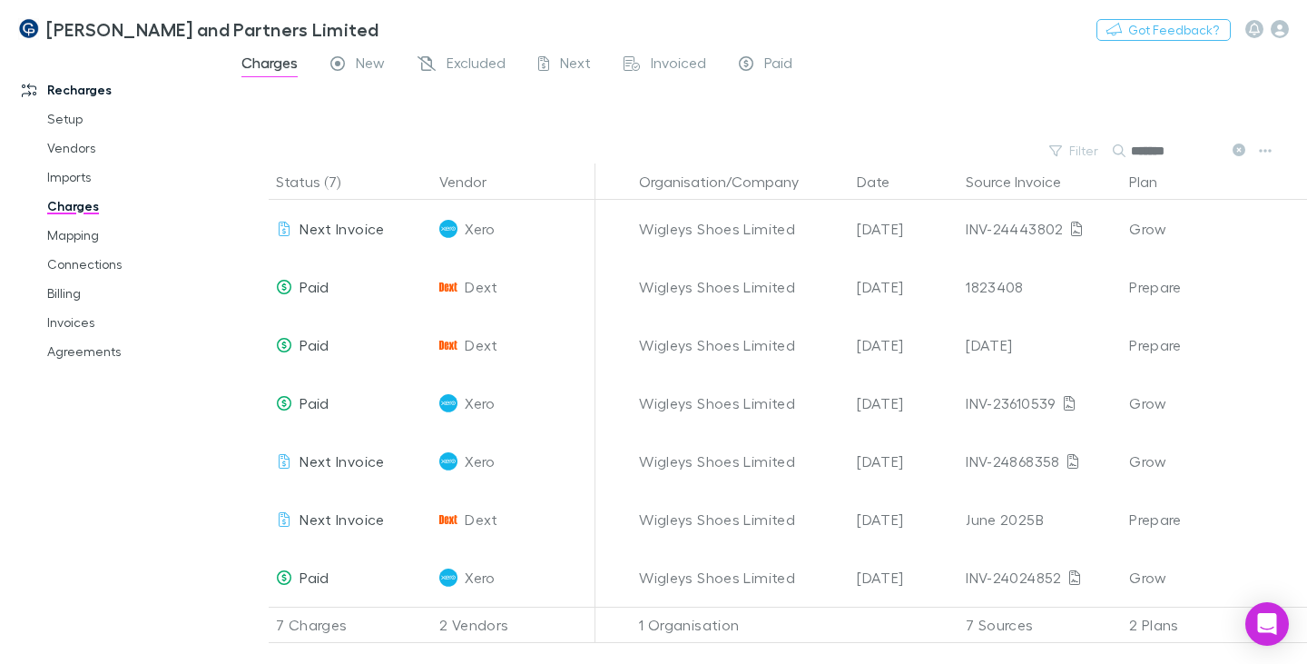
type input "*******"
click at [82, 317] on link "Invoices" at bounding box center [132, 322] width 206 height 29
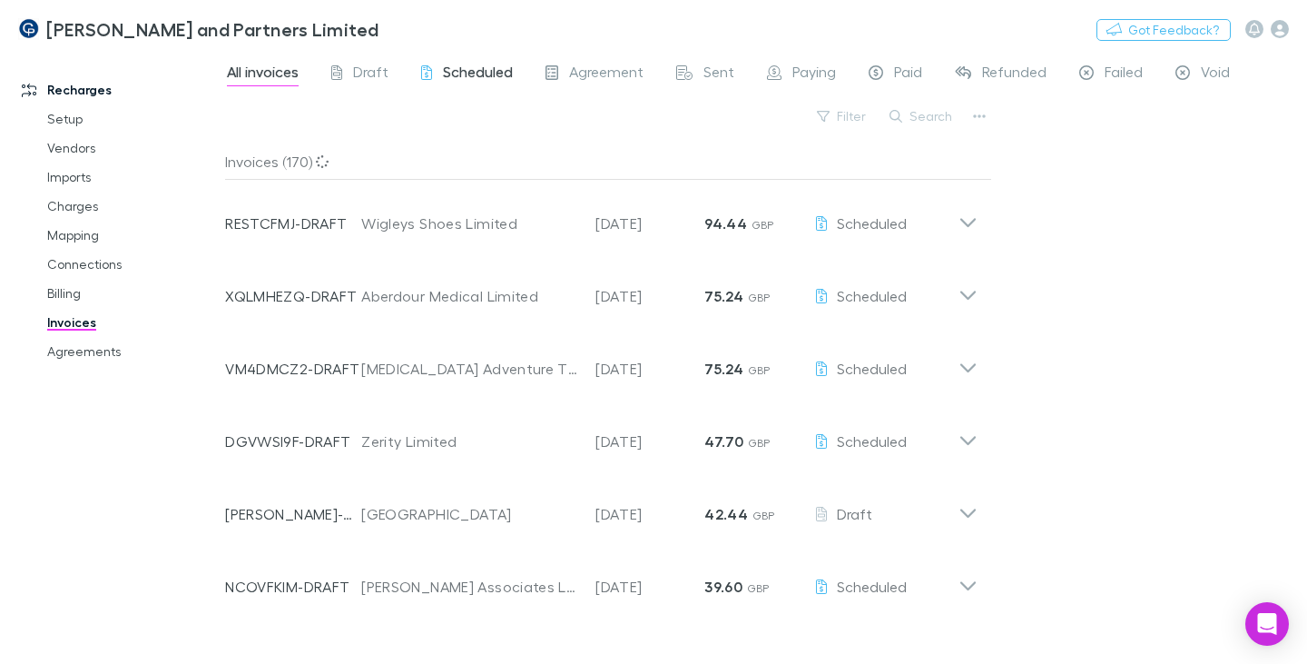
click at [478, 72] on span "Scheduled" at bounding box center [478, 75] width 70 height 24
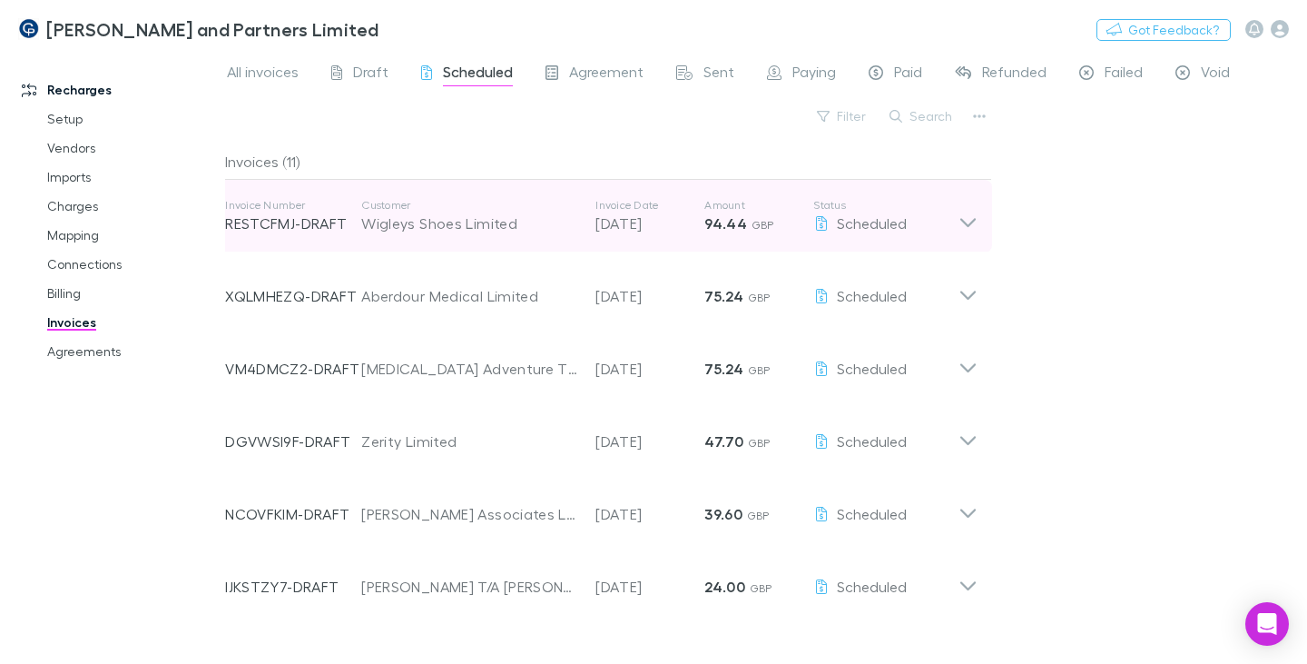
click at [523, 219] on div "Wigleys Shoes Limited" at bounding box center [469, 223] width 216 height 22
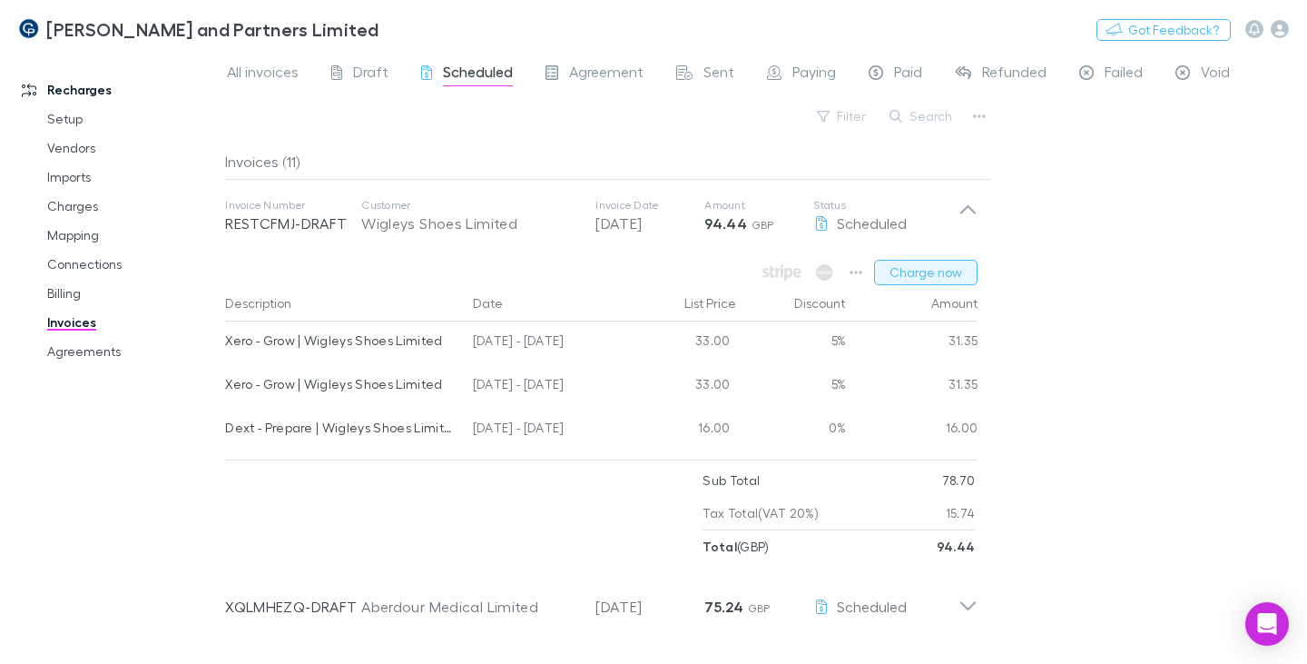
click at [943, 269] on button "Charge now" at bounding box center [926, 272] width 104 height 25
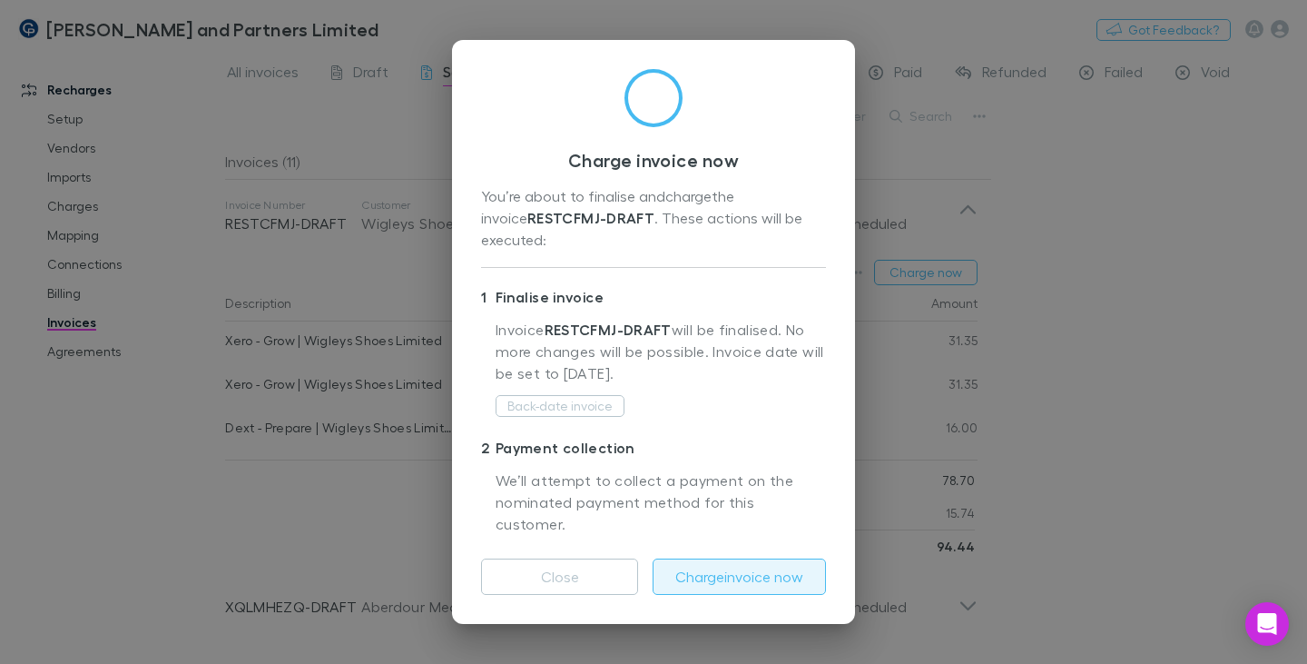
click at [726, 558] on button "Charge invoice now" at bounding box center [739, 576] width 173 height 36
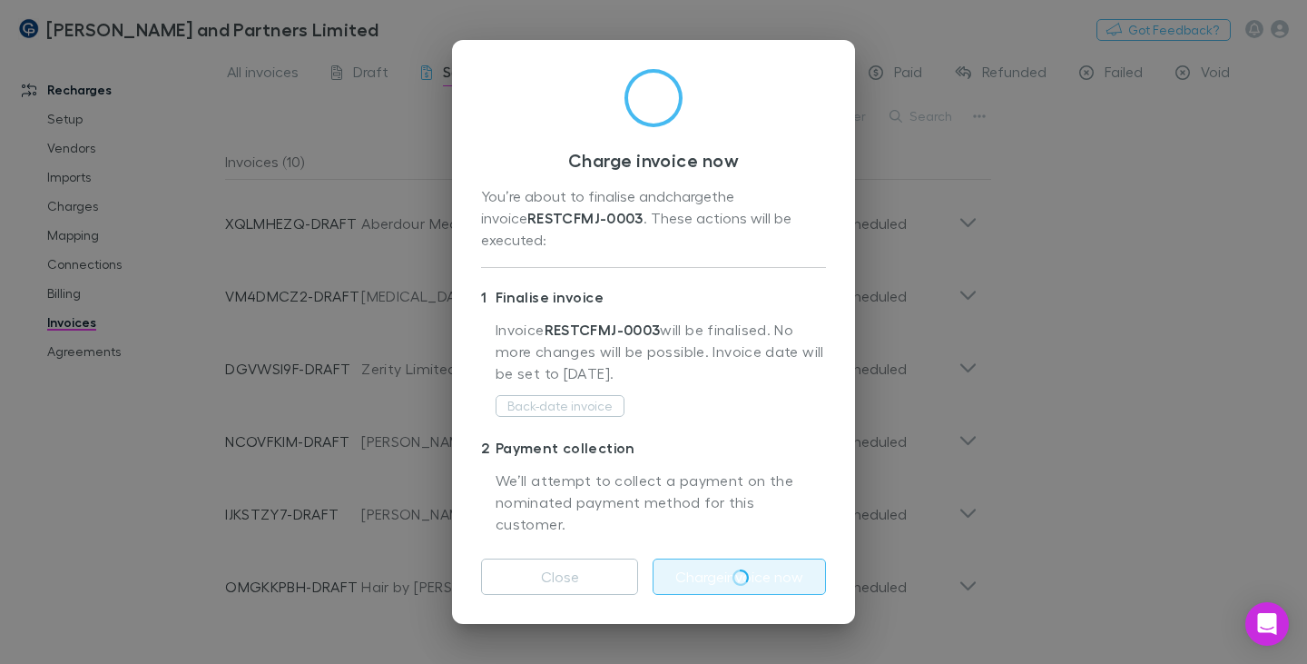
click at [250, 74] on div "Charge invoice now You’re about to finalise and charge the invoice RESTCFMJ-000…" at bounding box center [653, 332] width 1307 height 664
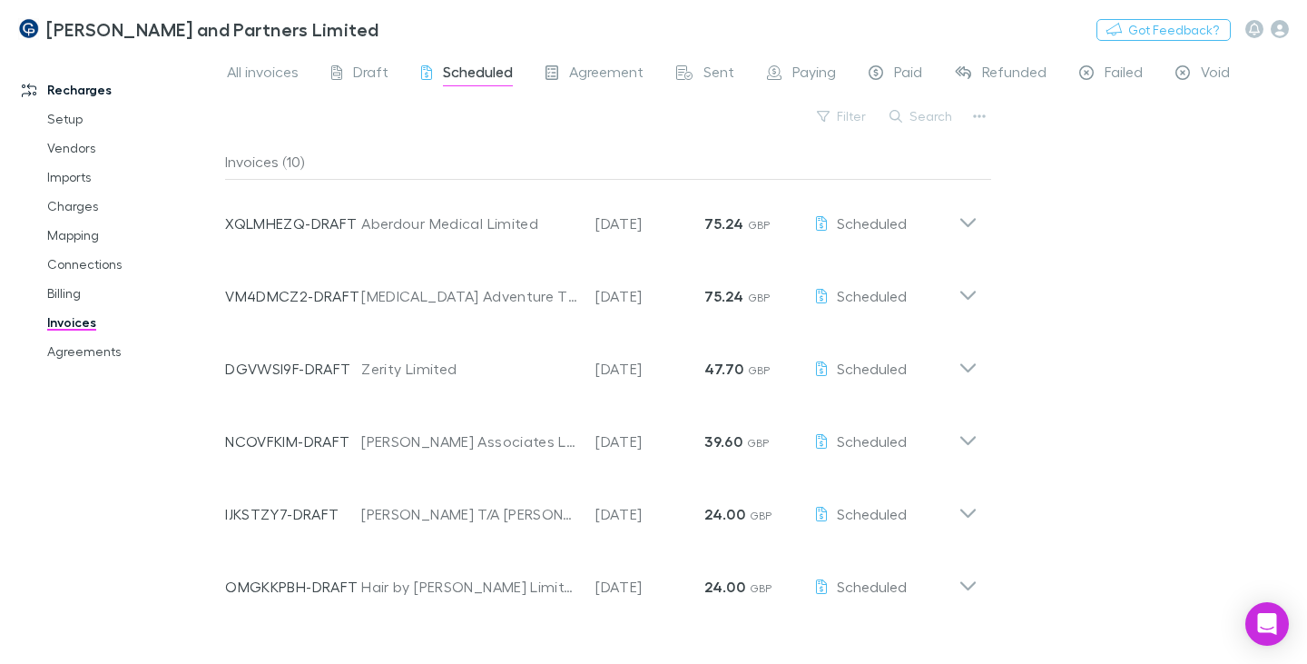
click at [955, 127] on div "Search" at bounding box center [922, 116] width 83 height 25
click at [965, 120] on div "Filter Search" at bounding box center [608, 124] width 767 height 40
click at [938, 119] on button "Search" at bounding box center [922, 116] width 83 height 22
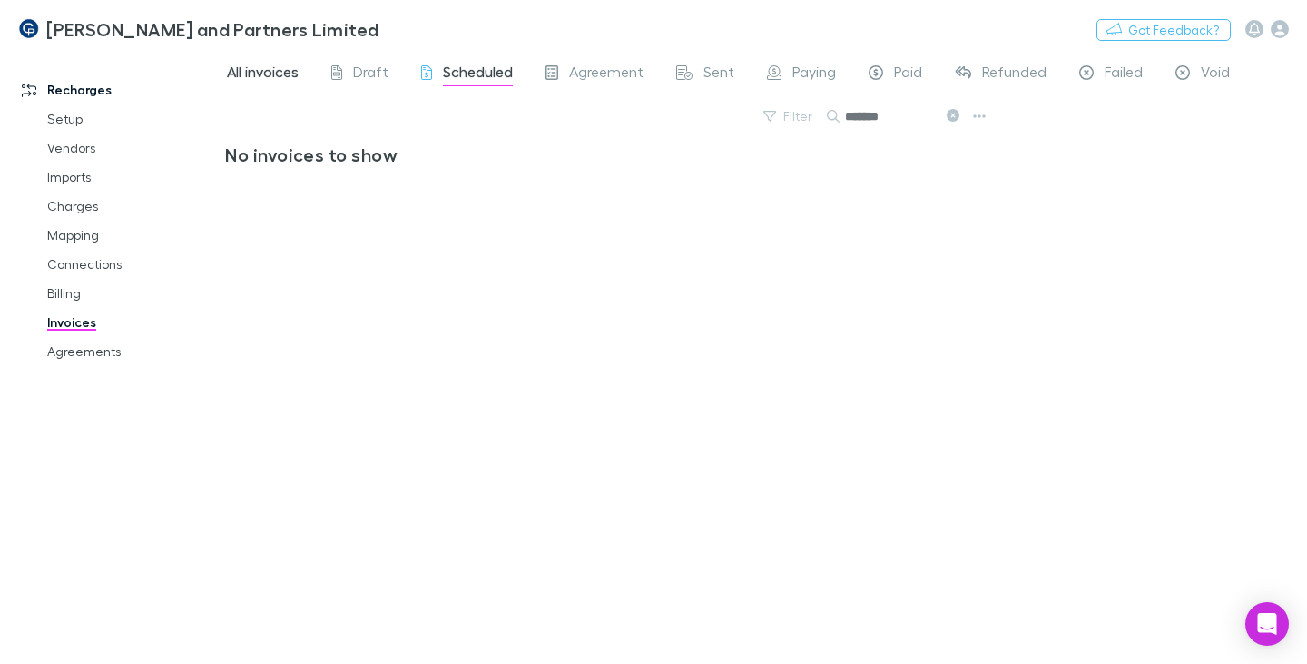
type input "*******"
click at [271, 69] on span "All invoices" at bounding box center [263, 75] width 72 height 24
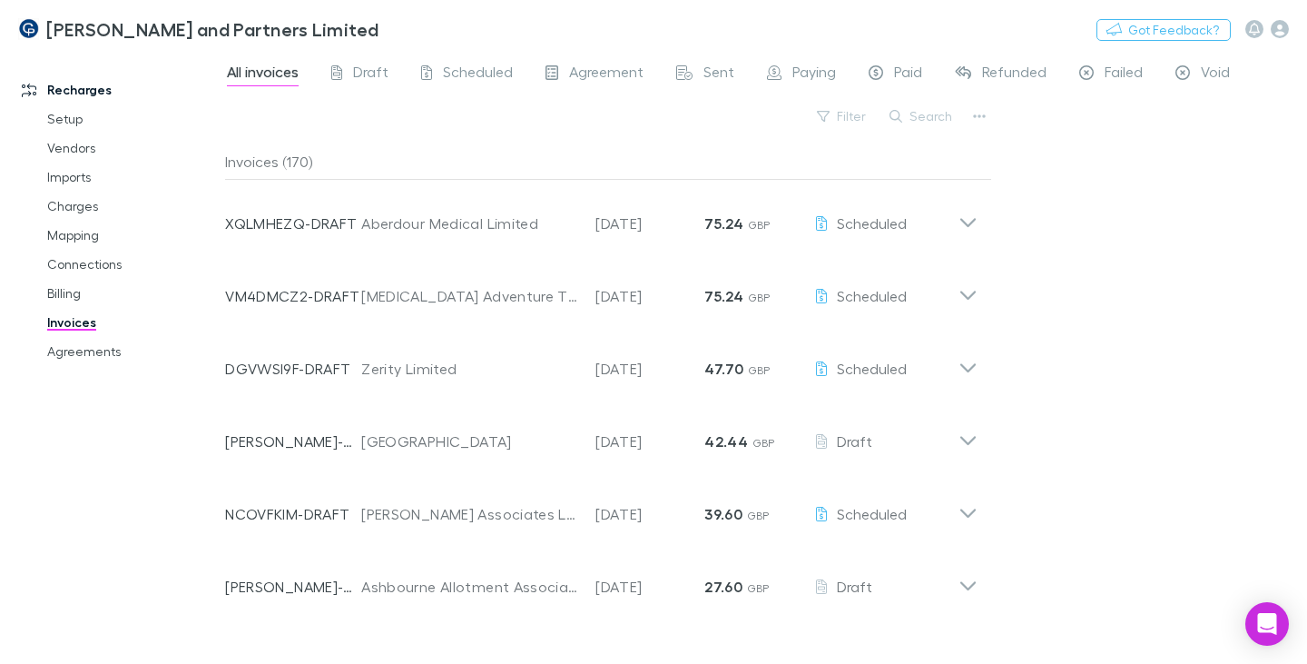
click at [931, 116] on button "Search" at bounding box center [922, 116] width 83 height 22
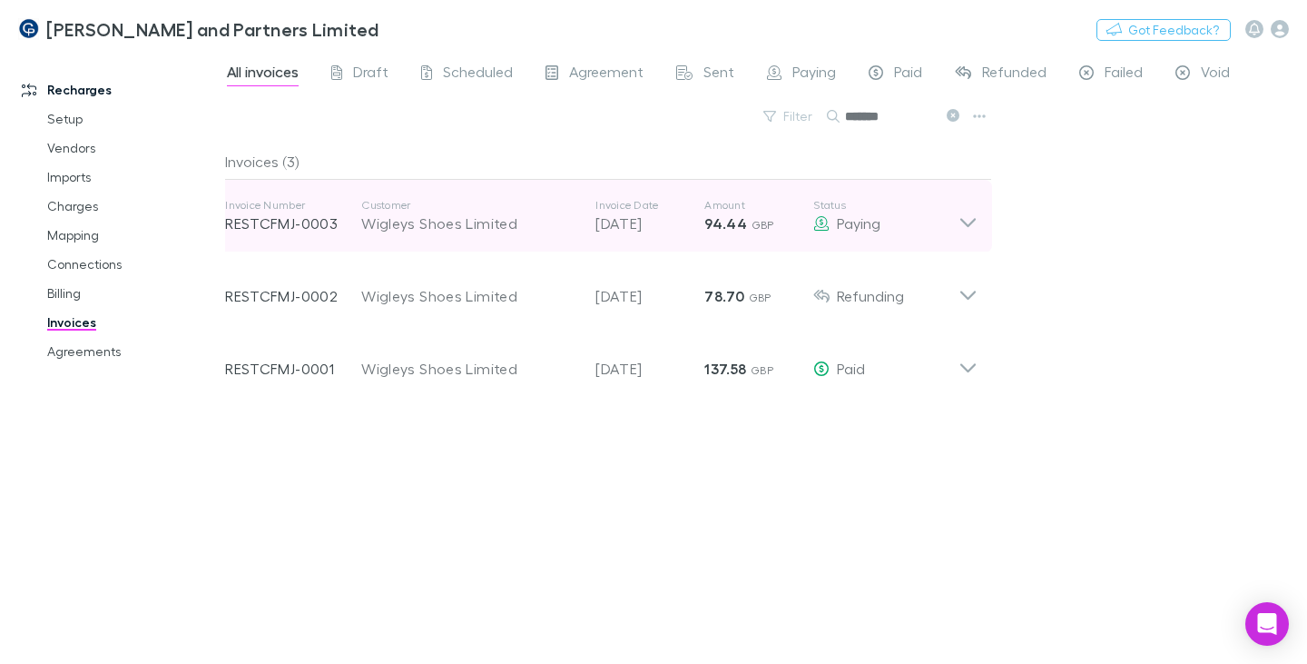
type input "*******"
click at [453, 222] on div "Wigleys Shoes Limited" at bounding box center [469, 223] width 216 height 22
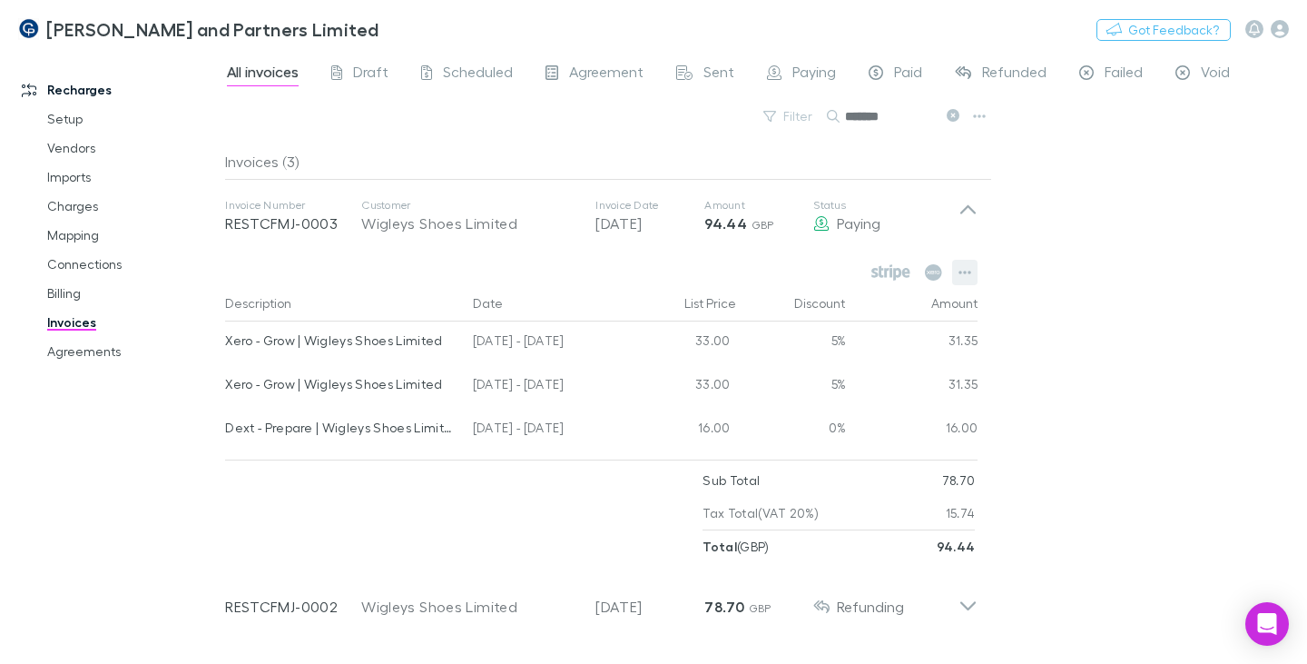
click at [970, 273] on icon "button" at bounding box center [966, 273] width 13 height 4
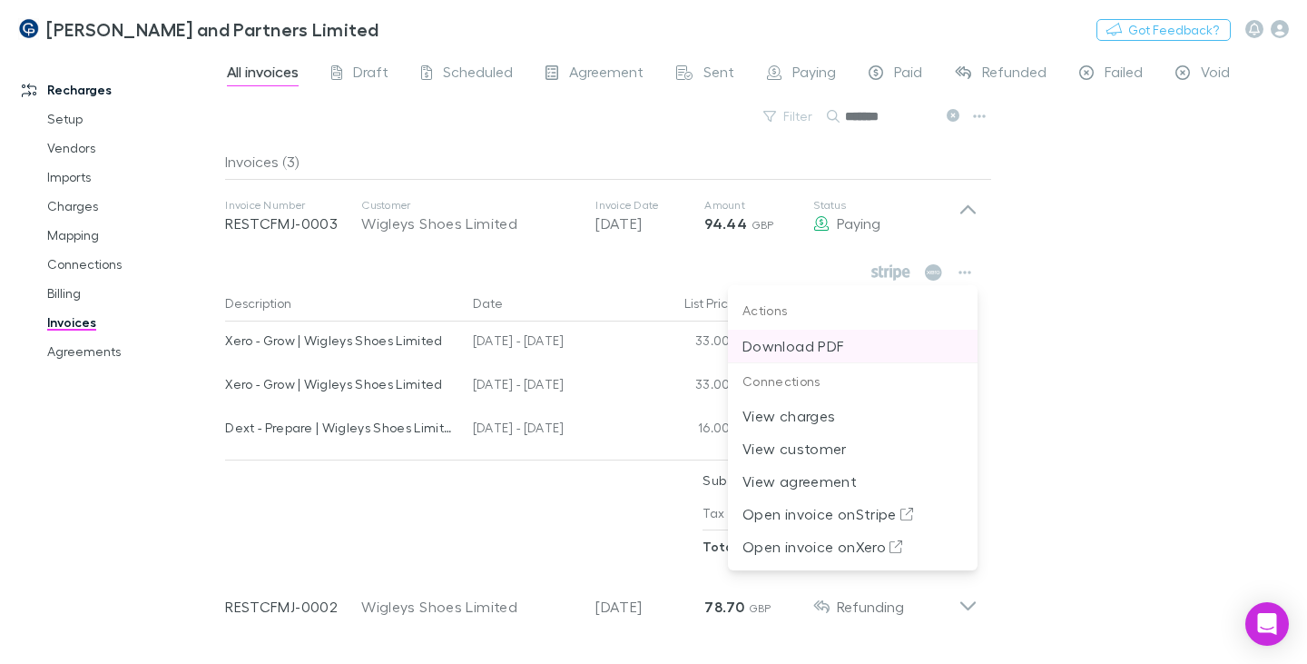
click at [837, 344] on p "Download PDF" at bounding box center [853, 346] width 221 height 22
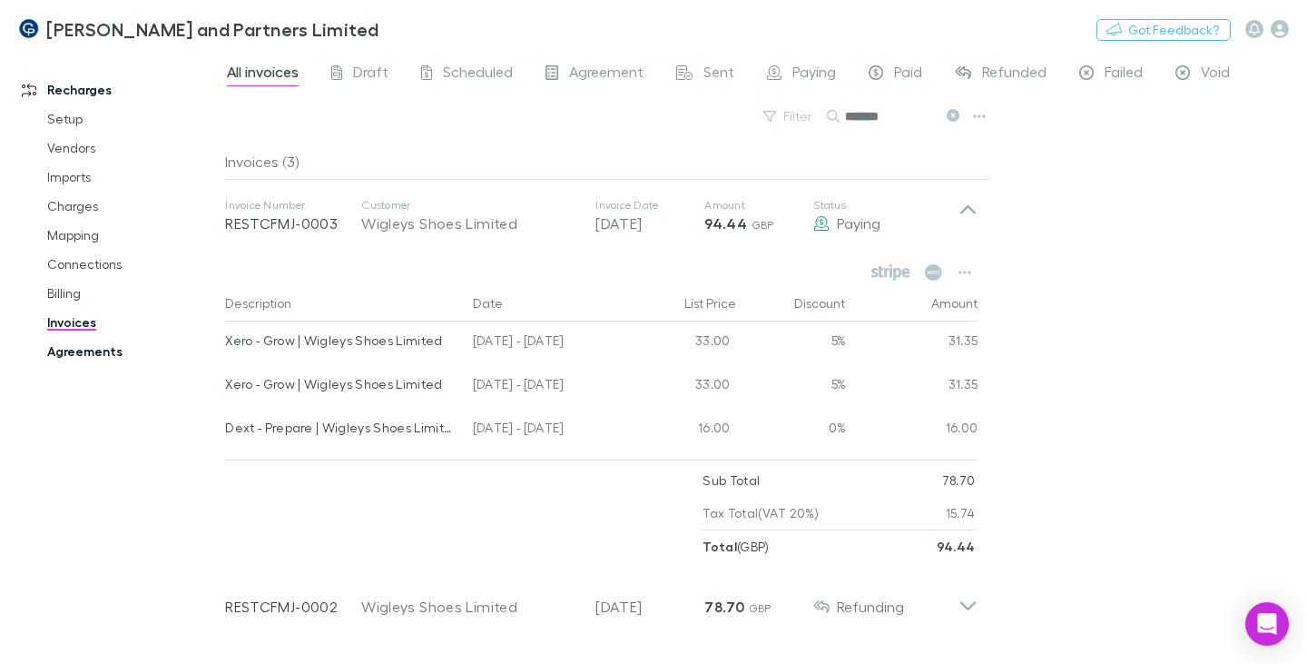
click at [123, 346] on link "Agreements" at bounding box center [132, 351] width 206 height 29
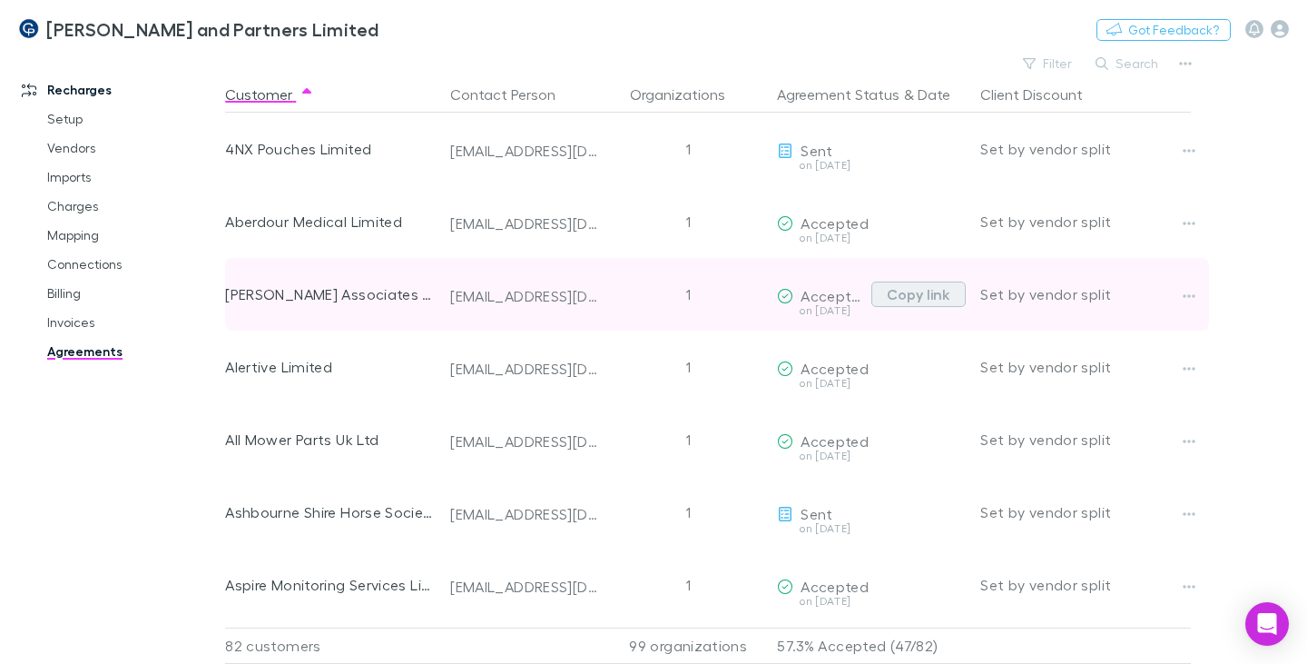
click at [917, 294] on button "Copy link" at bounding box center [919, 293] width 94 height 25
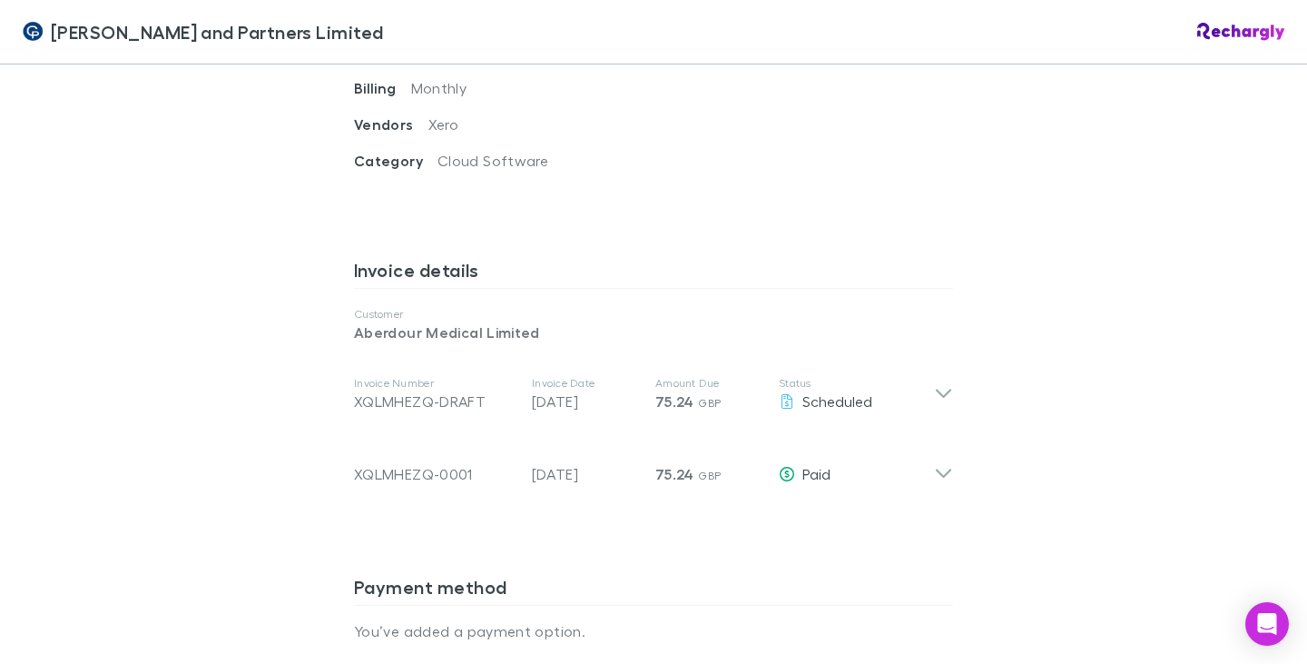
scroll to position [1021, 0]
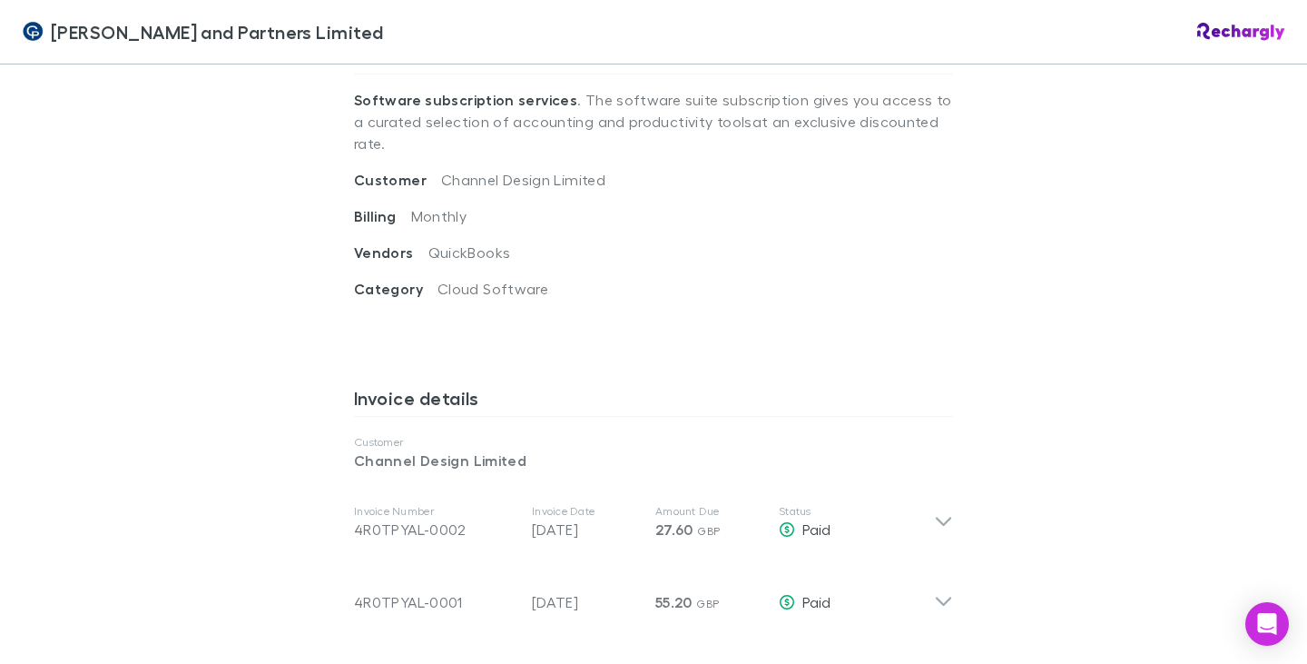
scroll to position [726, 0]
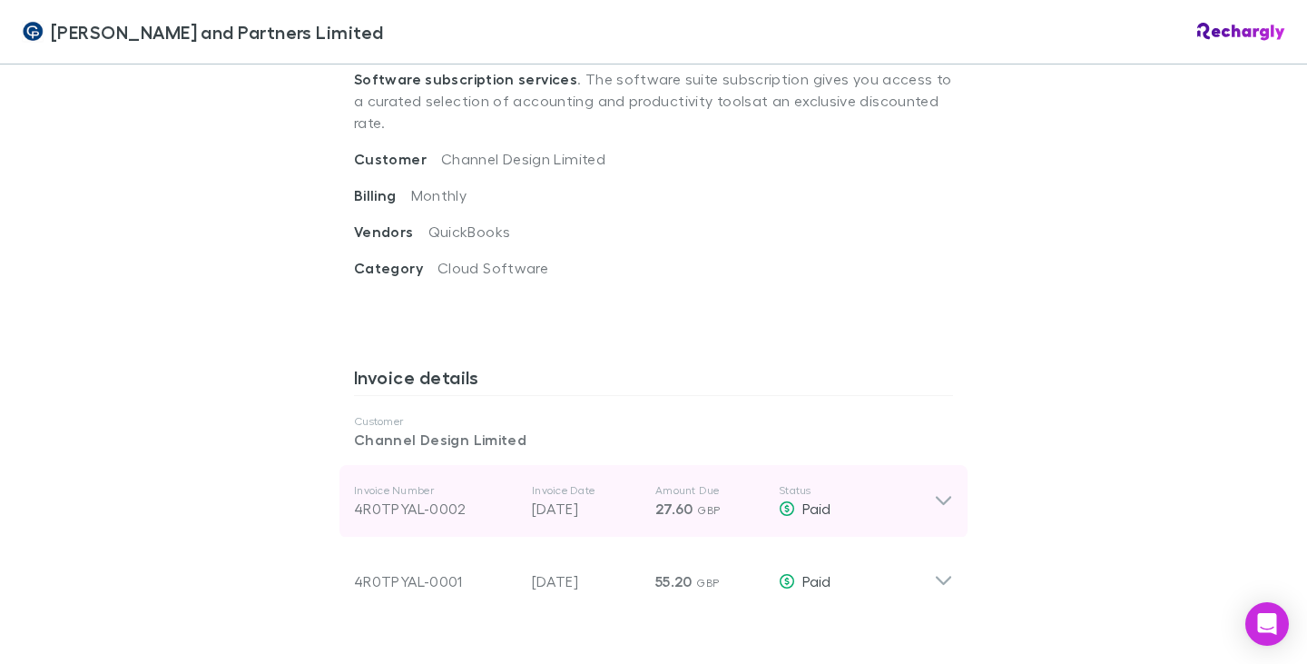
click at [452, 498] on div "4R0TPYAL-0002" at bounding box center [435, 509] width 163 height 22
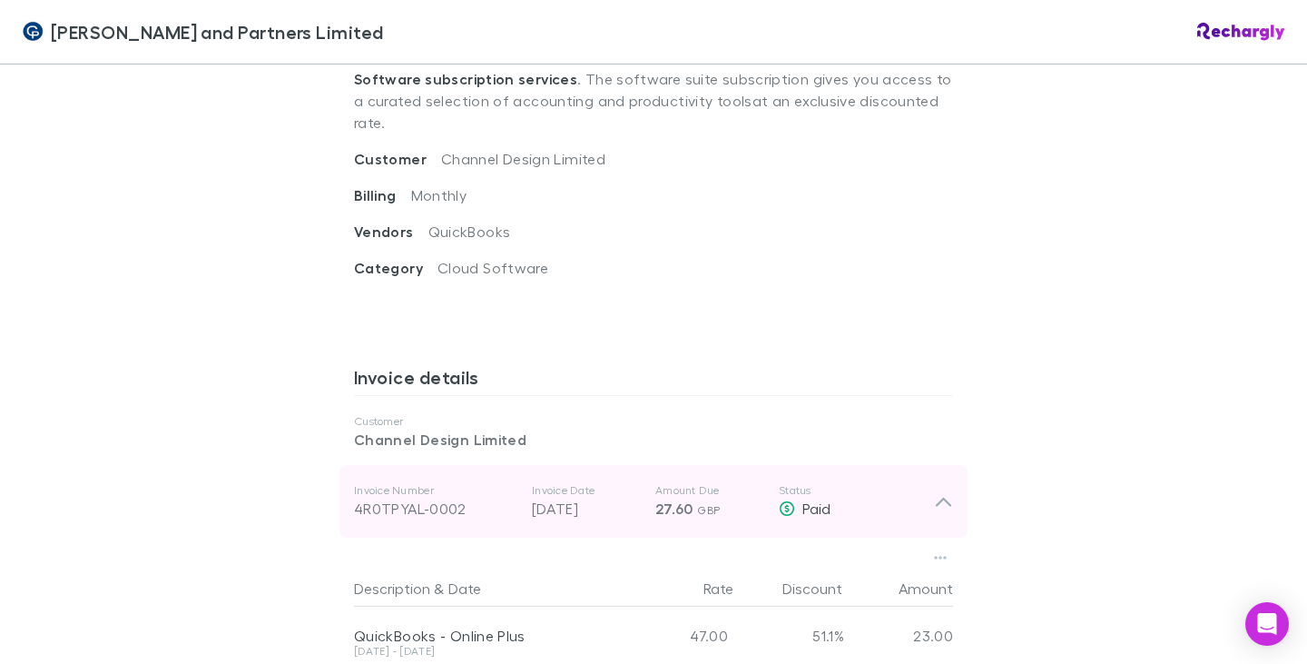
scroll to position [817, 0]
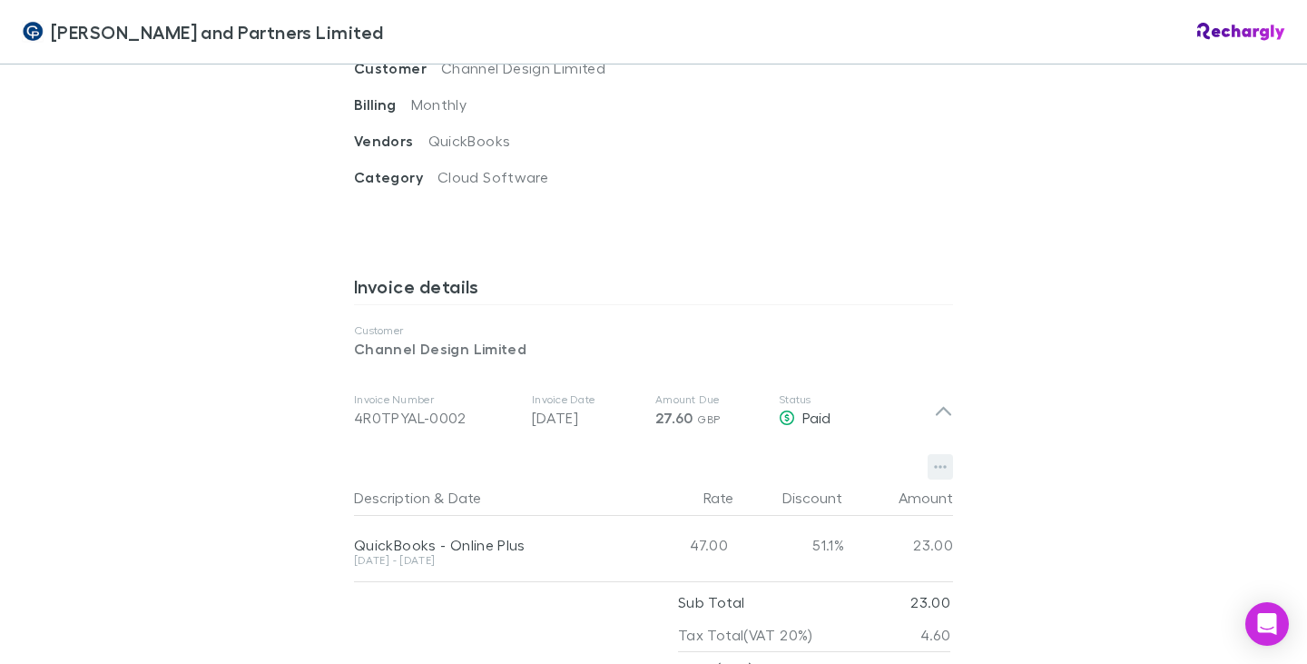
click at [934, 466] on icon "button" at bounding box center [940, 468] width 13 height 4
click at [502, 302] on div at bounding box center [653, 332] width 1307 height 664
click at [934, 459] on icon "button" at bounding box center [940, 466] width 13 height 15
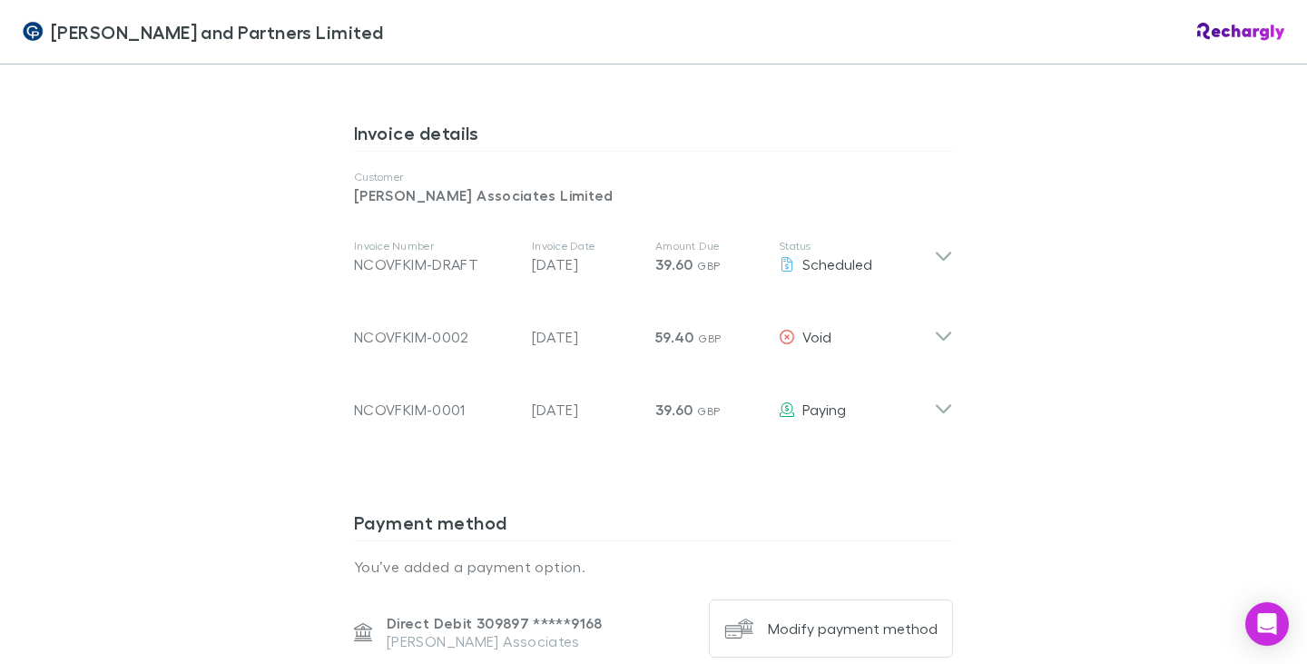
scroll to position [908, 0]
